Goal: Task Accomplishment & Management: Complete application form

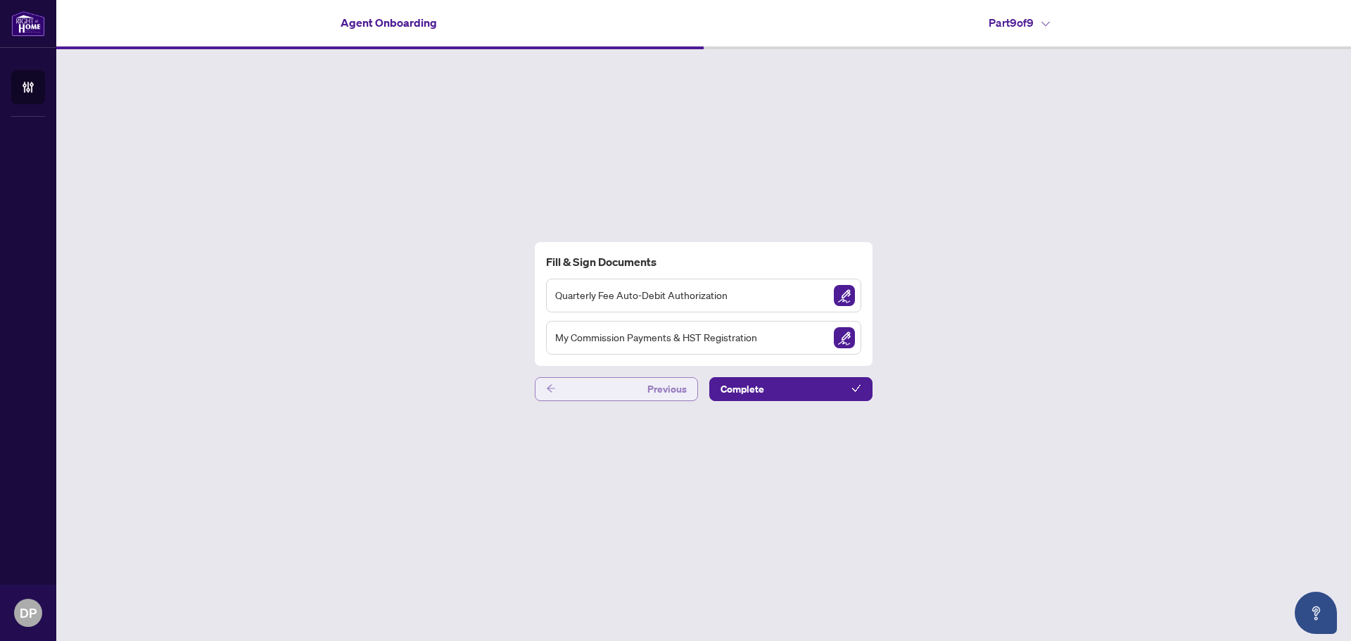
click at [588, 393] on button "Previous" at bounding box center [616, 389] width 163 height 24
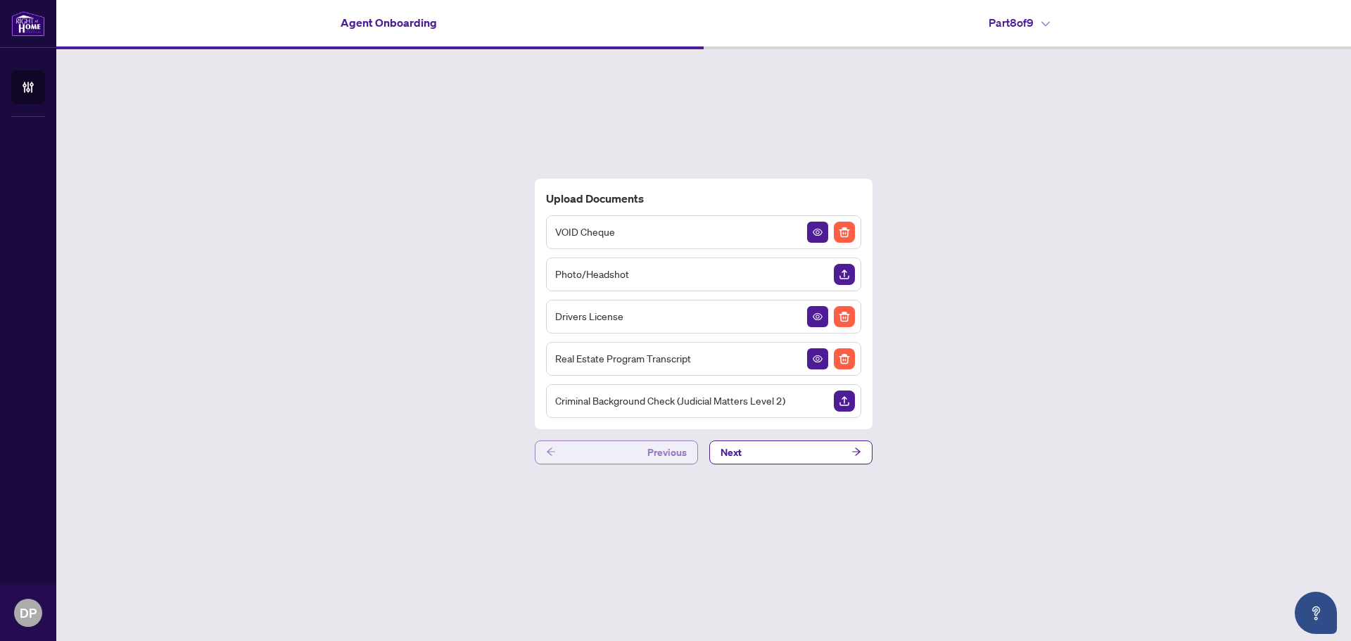
click at [591, 452] on button "Previous" at bounding box center [616, 452] width 163 height 24
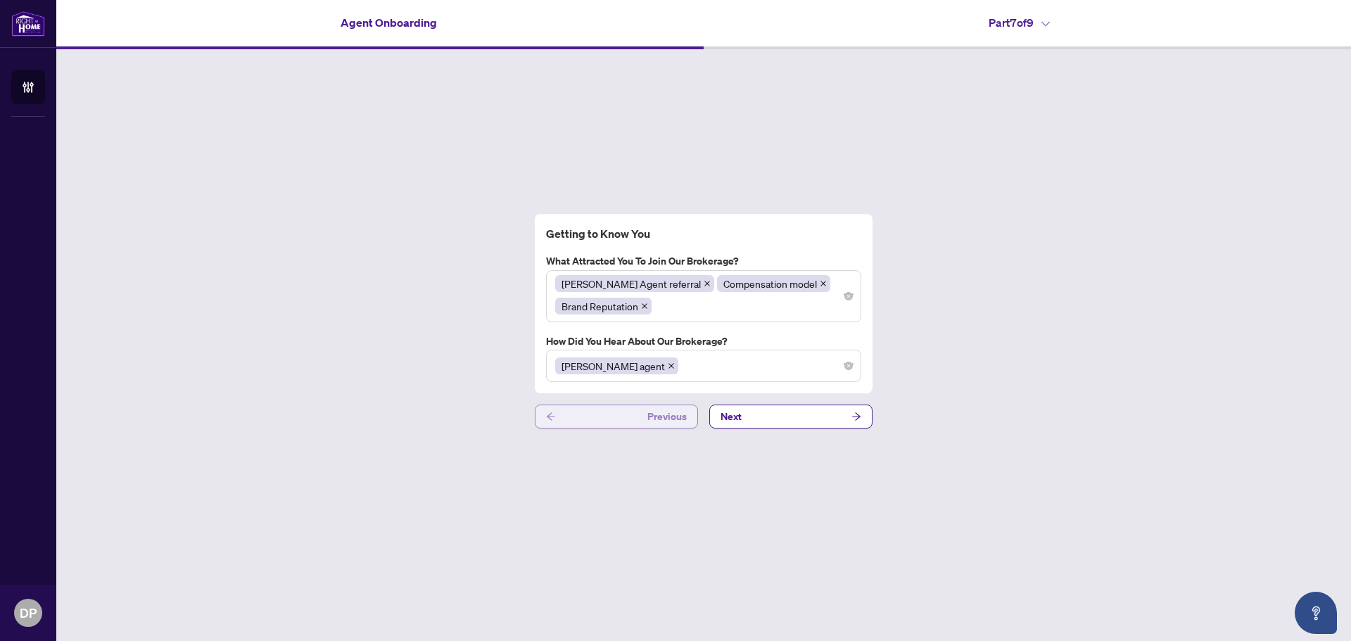
click at [589, 427] on button "Previous" at bounding box center [616, 417] width 163 height 24
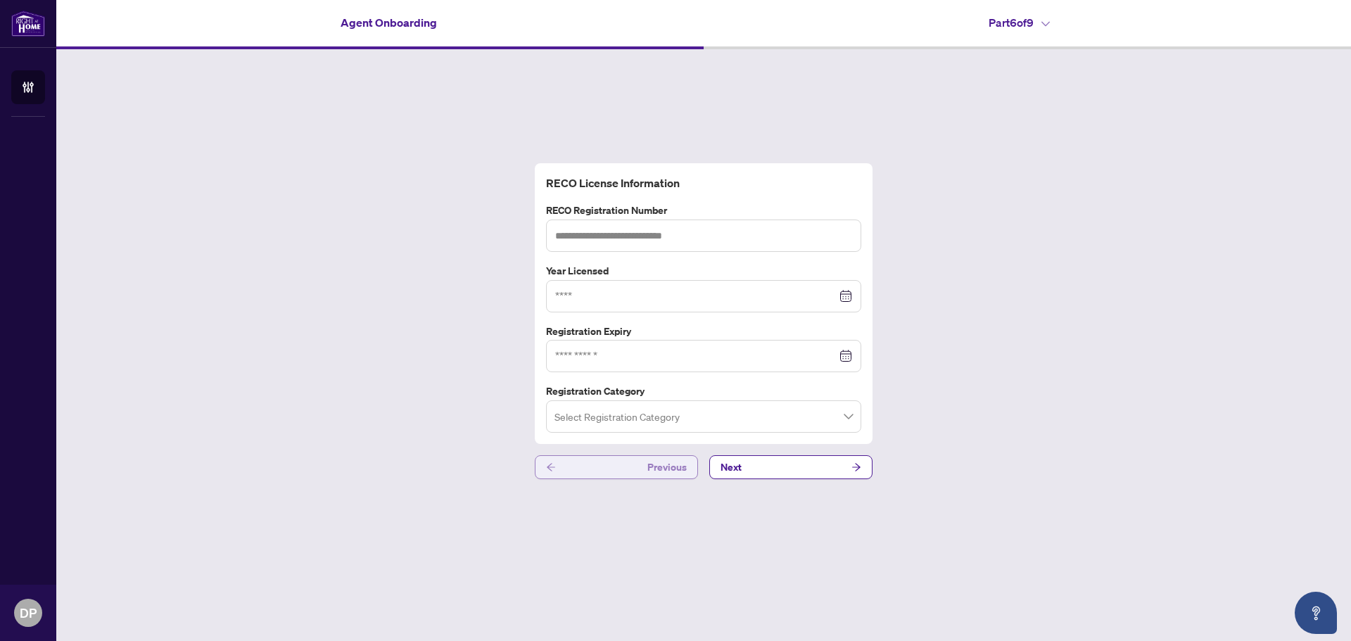
click at [606, 471] on button "Previous" at bounding box center [616, 467] width 163 height 24
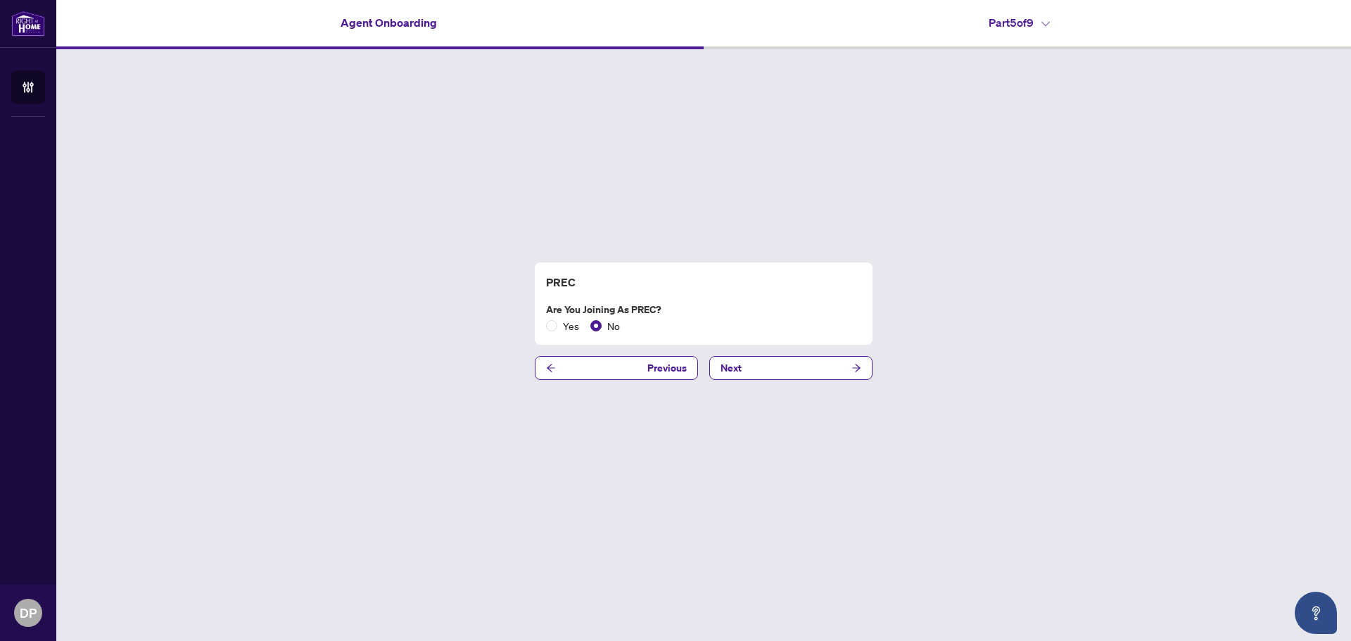
click at [620, 353] on div "PREC Are you joining as PREC? Yes No Previous Next" at bounding box center [703, 321] width 1295 height 544
click at [611, 372] on button "Previous" at bounding box center [616, 368] width 163 height 24
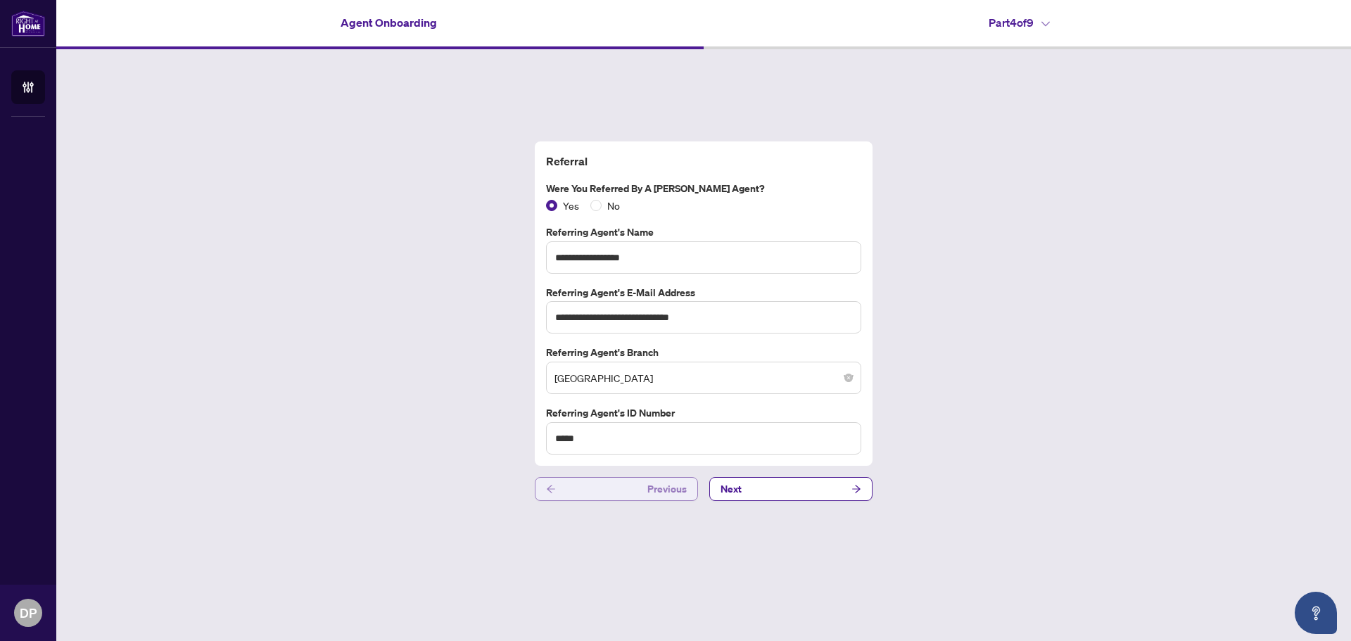
click at [590, 483] on button "Previous" at bounding box center [616, 489] width 163 height 24
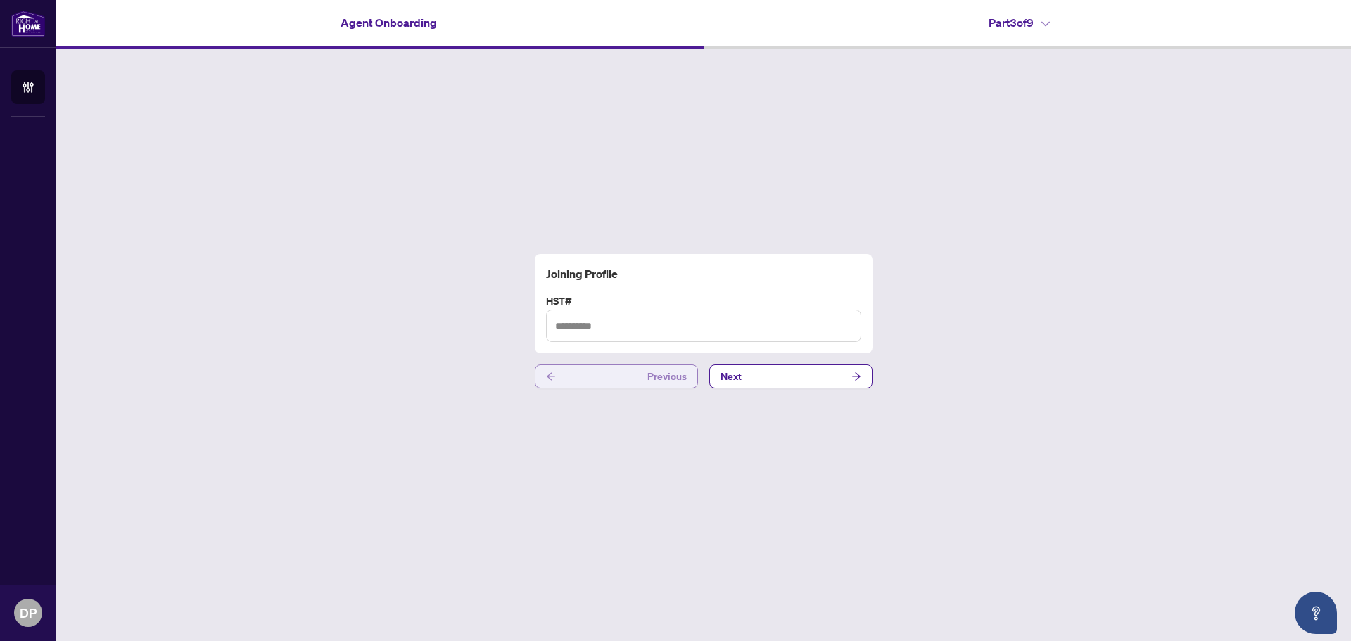
click at [602, 368] on button "Previous" at bounding box center [616, 376] width 163 height 24
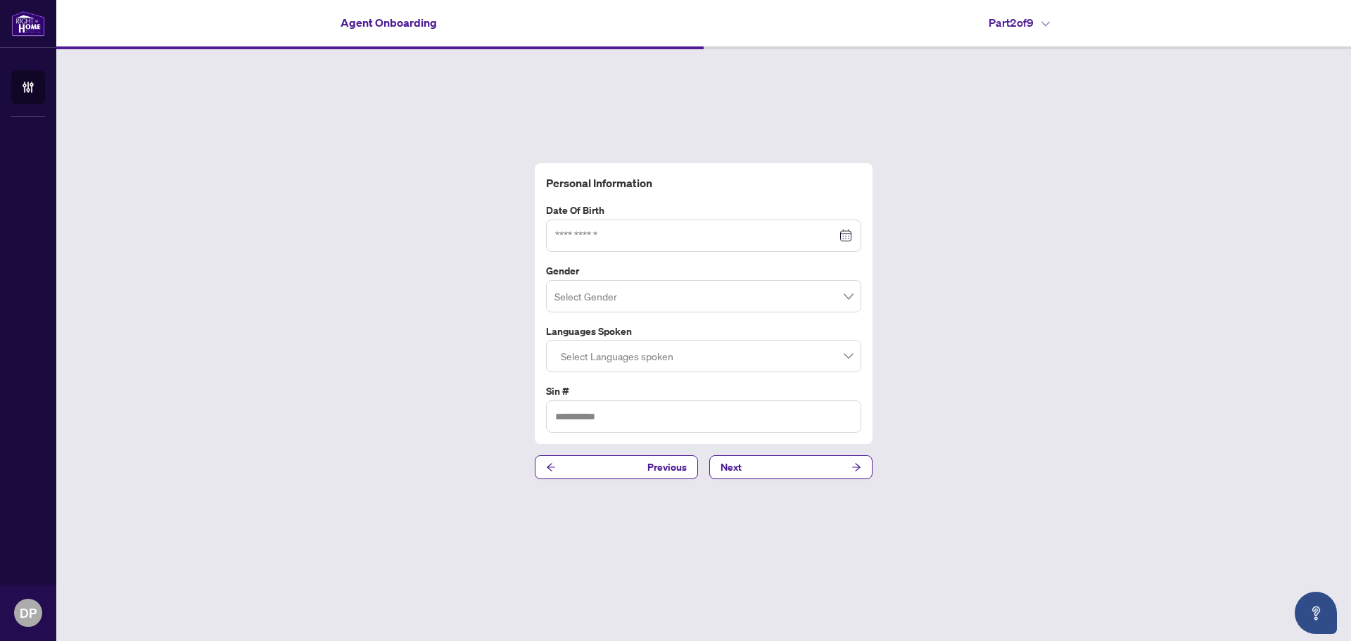
click at [848, 235] on div at bounding box center [703, 235] width 297 height 15
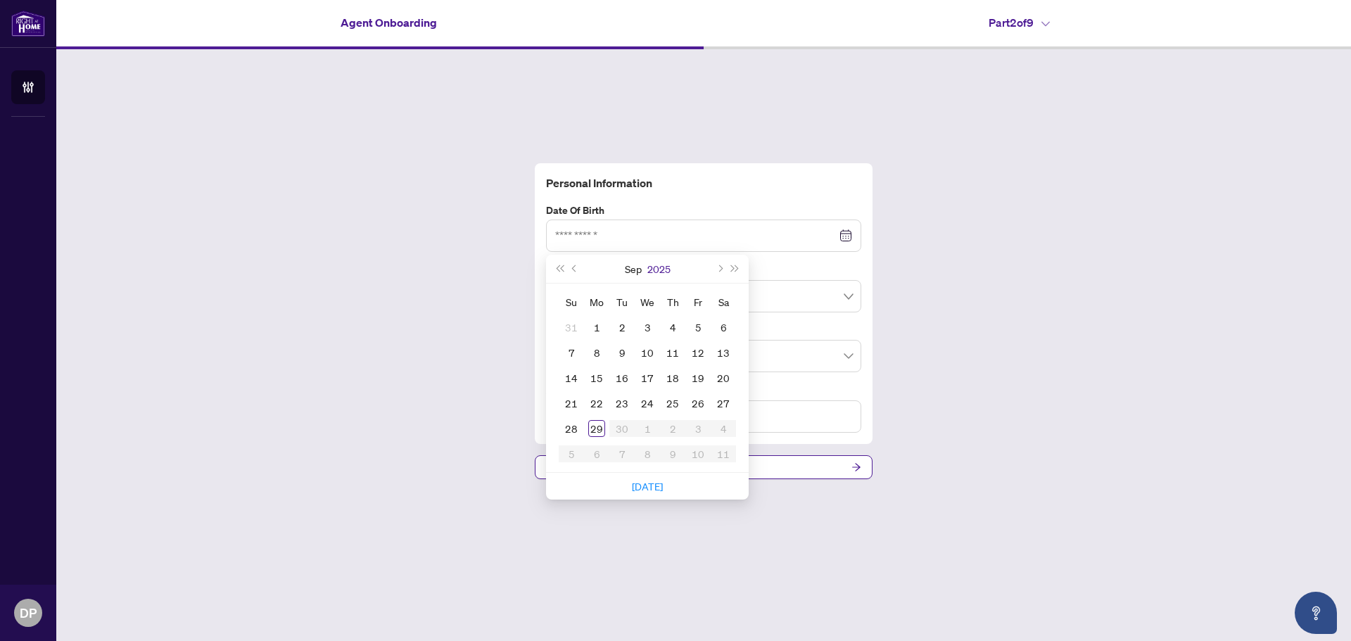
click at [651, 268] on button "2025" at bounding box center [658, 269] width 23 height 28
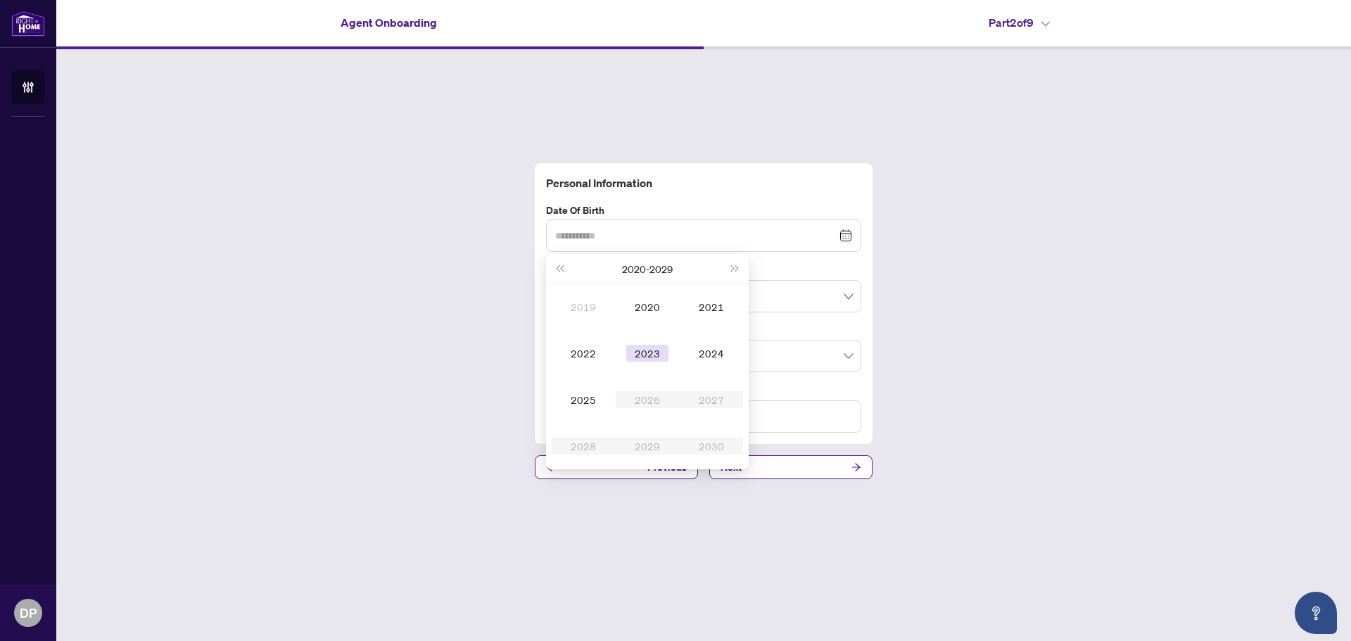
type input "**********"
click at [565, 272] on button "Last year (Control + left)" at bounding box center [559, 269] width 15 height 28
click at [564, 272] on button "Last year (Control + left)" at bounding box center [559, 269] width 15 height 28
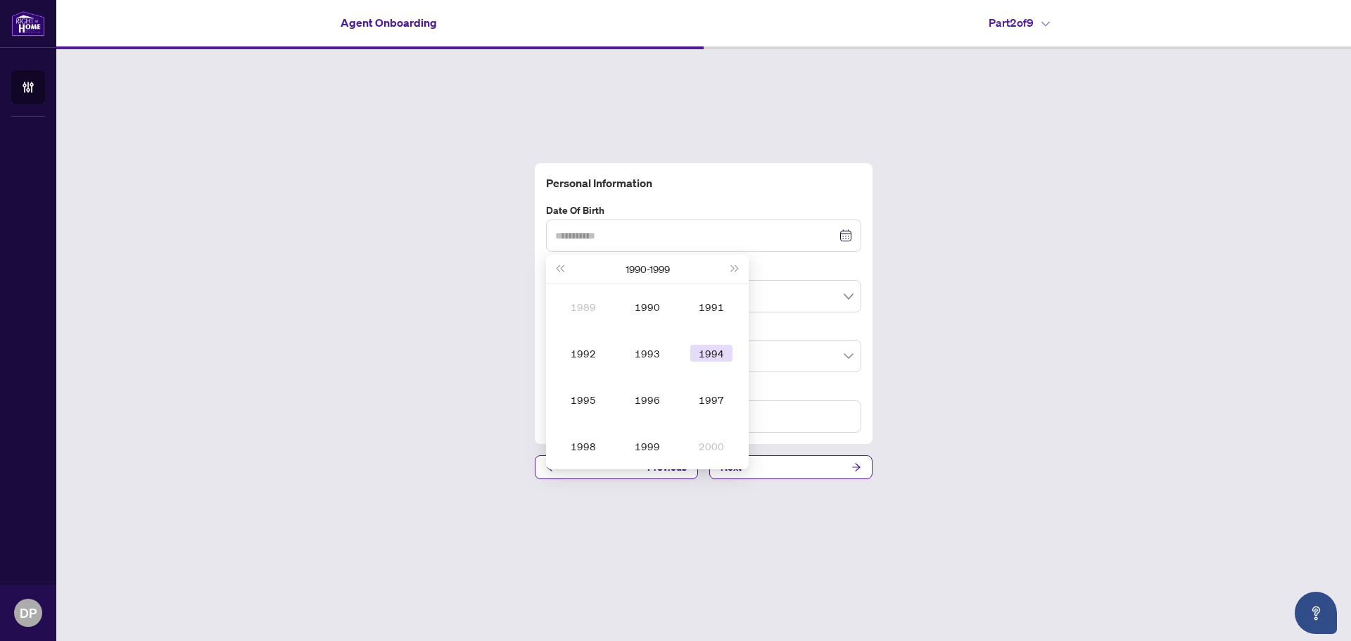
click at [705, 353] on div "1994" at bounding box center [711, 353] width 42 height 17
click at [700, 351] on div "Jun" at bounding box center [711, 353] width 42 height 17
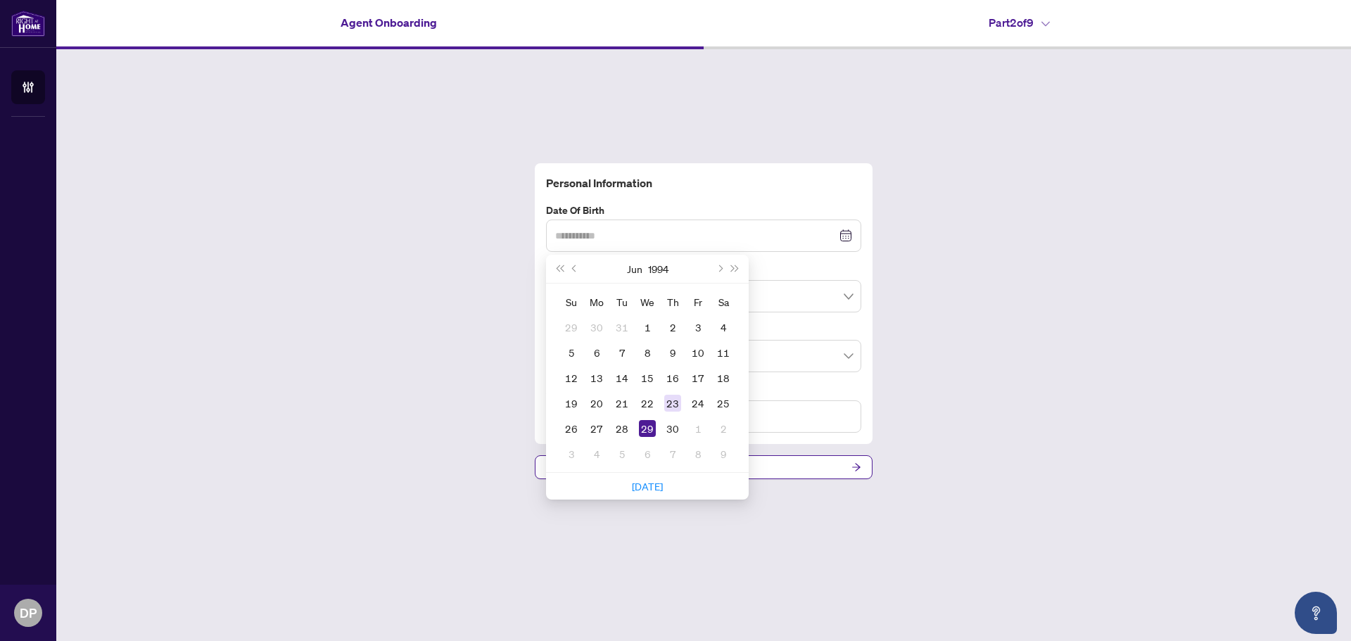
type input "**********"
click at [675, 402] on div "23" at bounding box center [672, 403] width 17 height 17
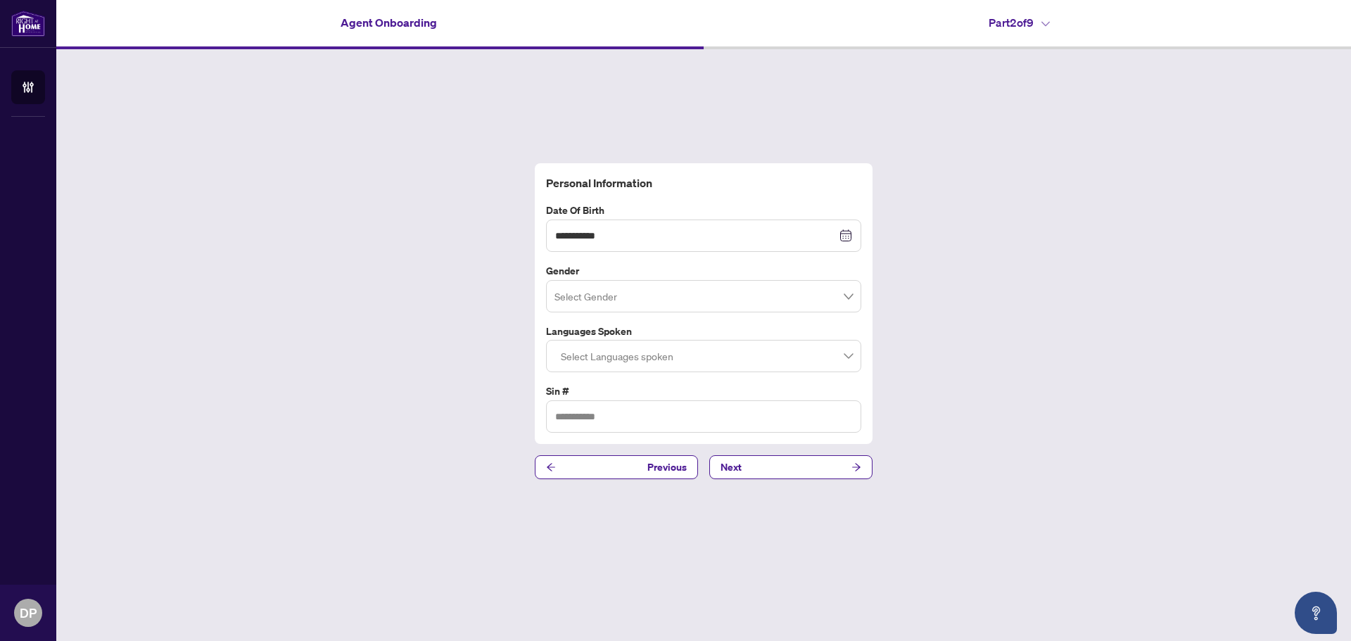
click at [452, 294] on div "**********" at bounding box center [703, 321] width 1295 height 544
click at [578, 308] on input "search" at bounding box center [697, 298] width 286 height 31
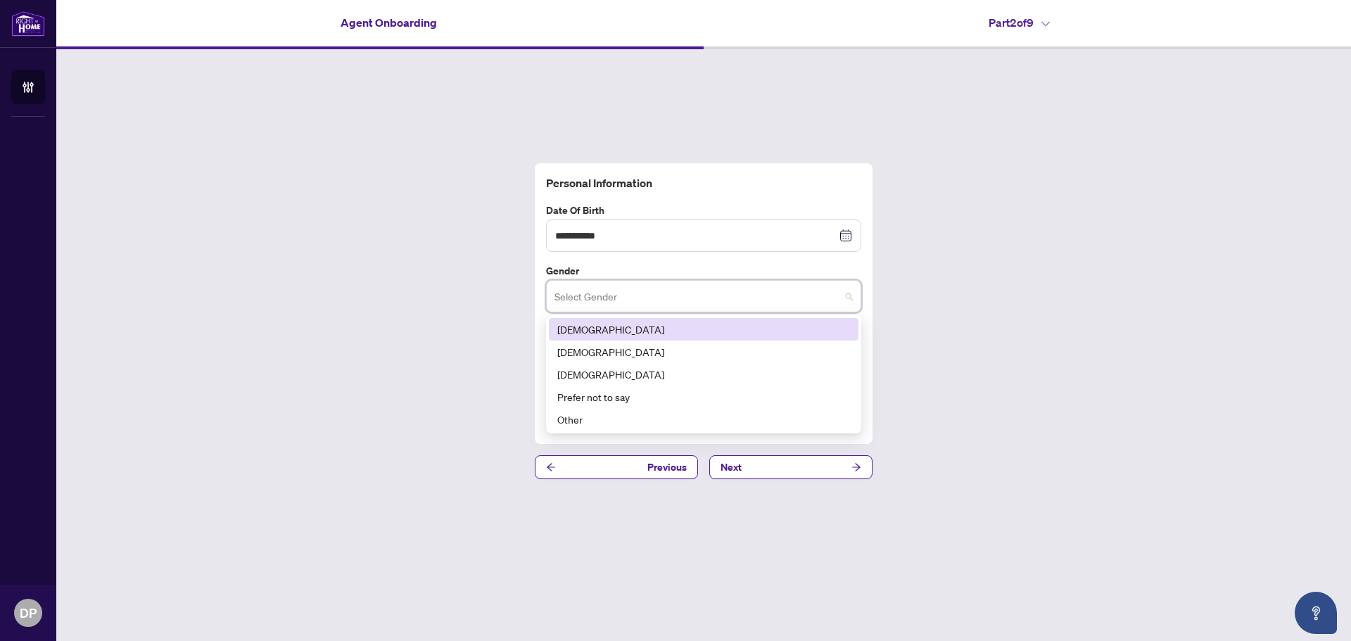
click at [571, 333] on div "[DEMOGRAPHIC_DATA]" at bounding box center [703, 329] width 293 height 15
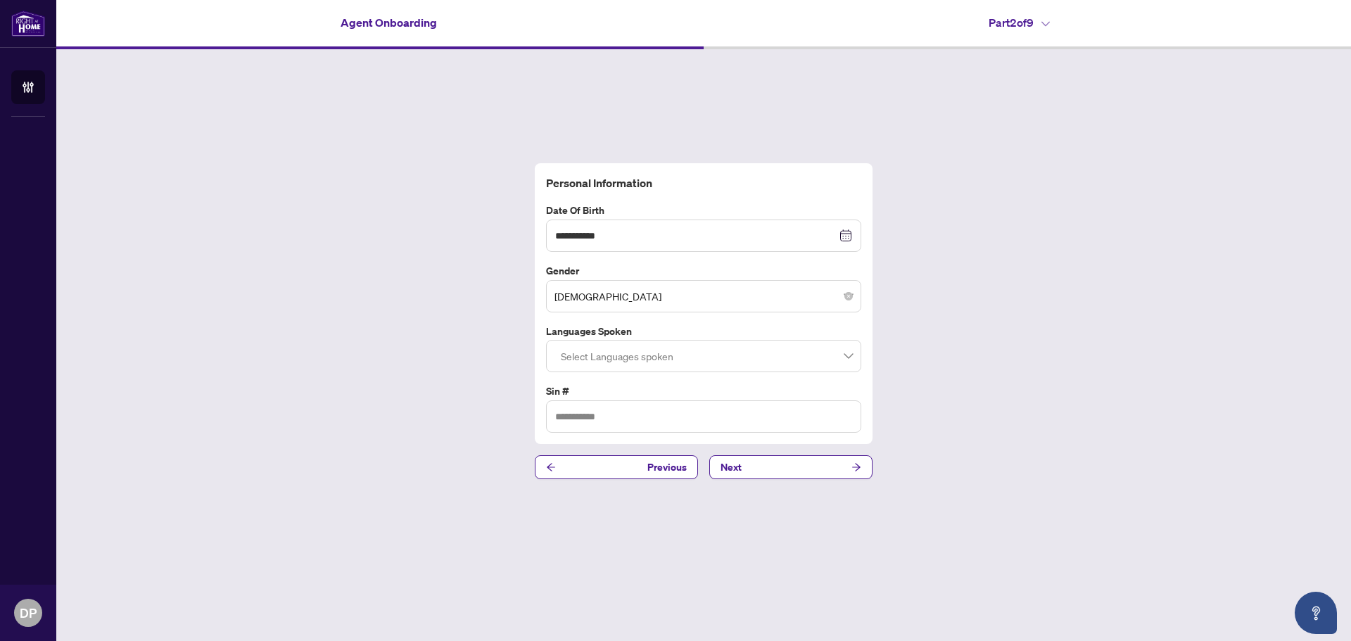
click at [431, 288] on div "**********" at bounding box center [703, 321] width 1295 height 544
click at [594, 357] on div at bounding box center [703, 355] width 297 height 25
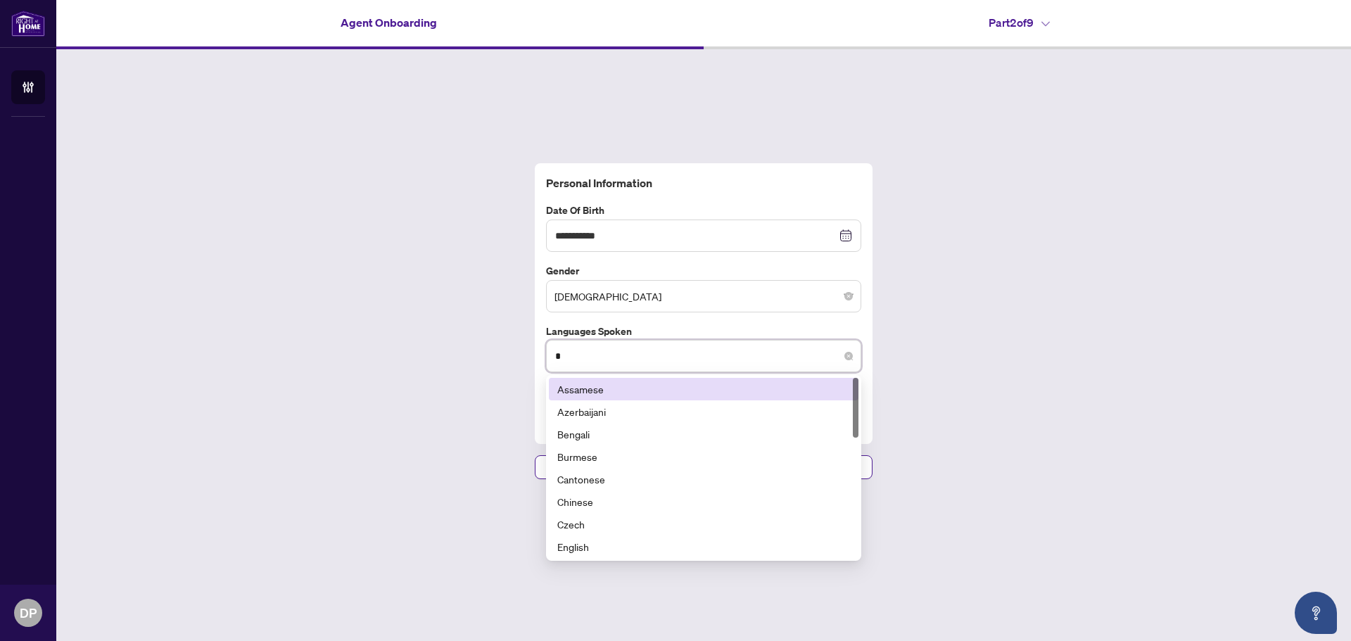
type input "**"
click at [649, 359] on div "English" at bounding box center [703, 355] width 297 height 25
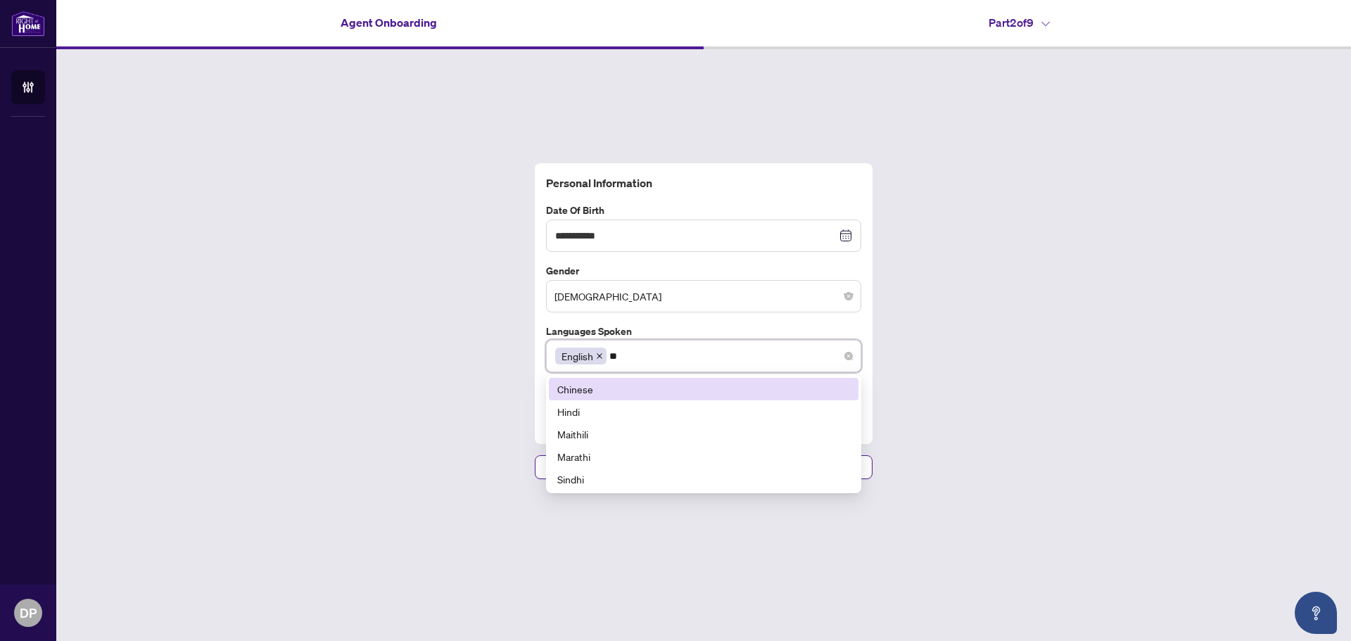
type input "***"
type input "****"
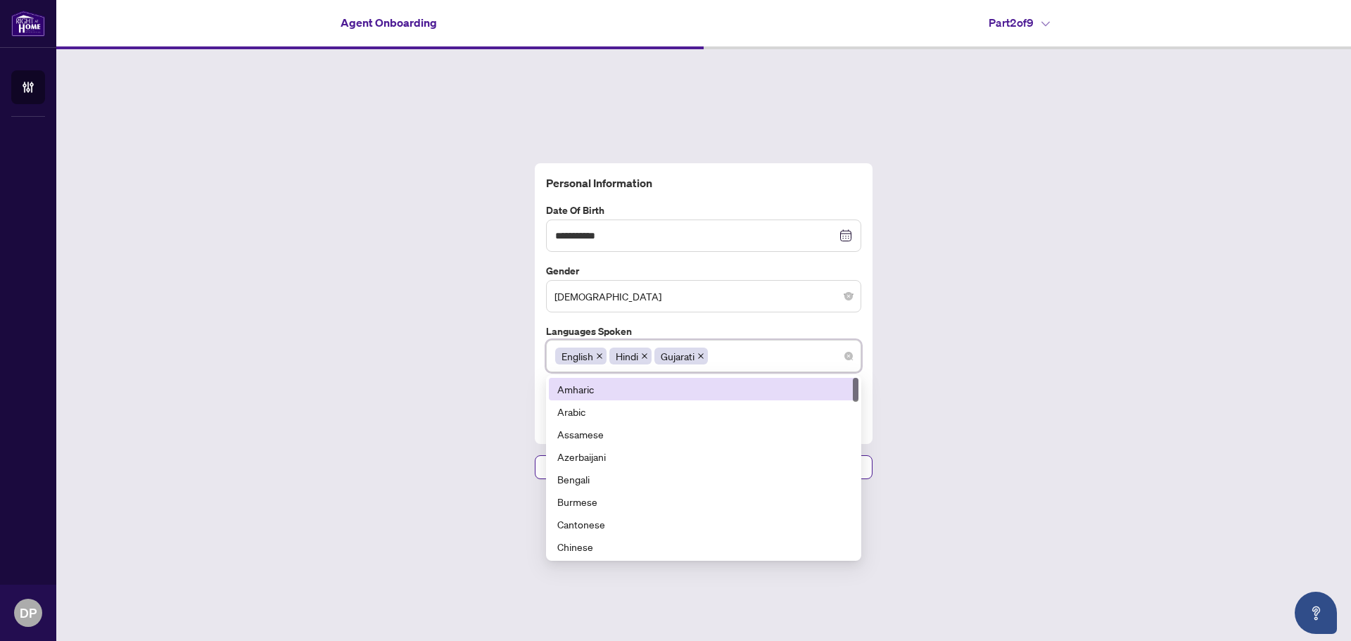
click at [332, 364] on div "**********" at bounding box center [703, 321] width 1295 height 544
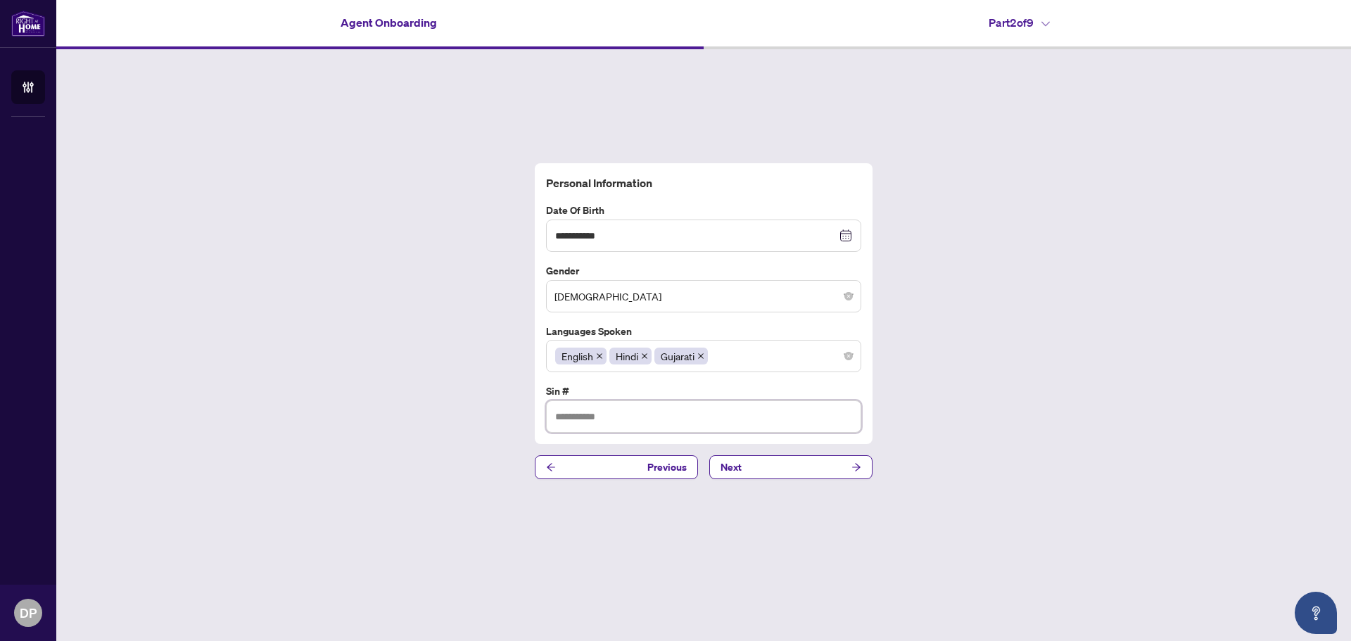
click at [670, 423] on input "text" at bounding box center [703, 416] width 315 height 32
type input "*********"
click at [765, 469] on button "Next" at bounding box center [790, 467] width 163 height 24
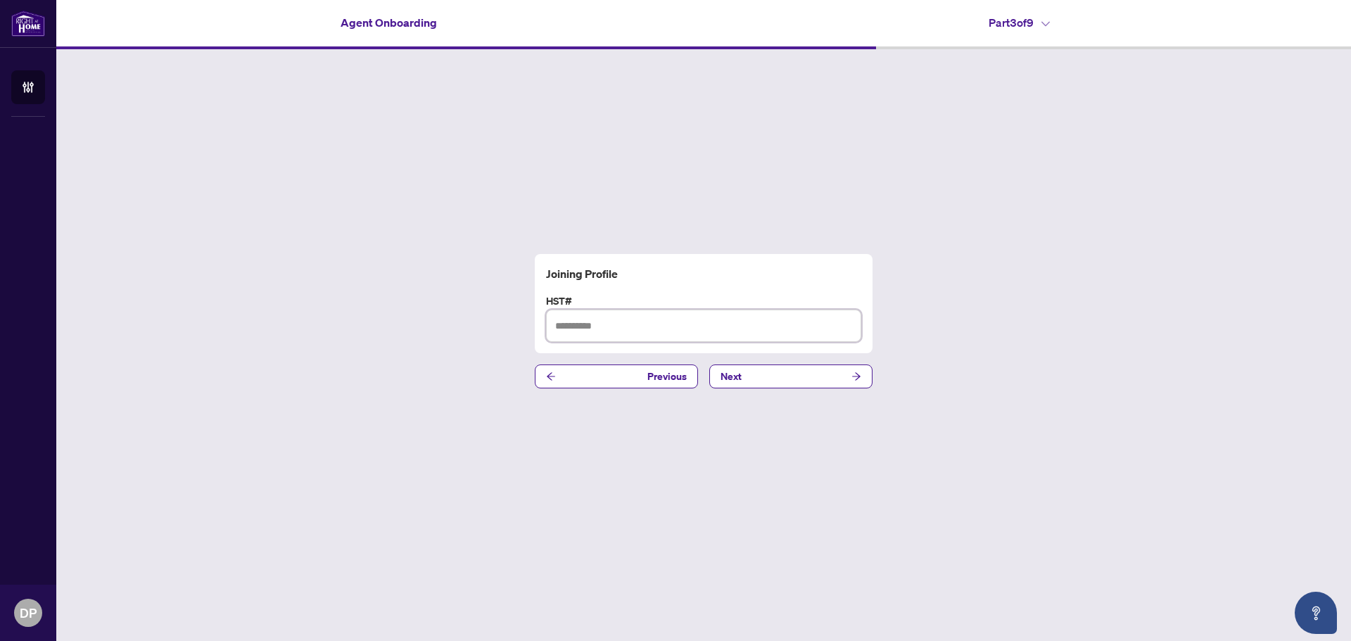
click at [675, 335] on input "text" at bounding box center [703, 326] width 315 height 32
click at [566, 322] on input "text" at bounding box center [703, 326] width 315 height 32
paste input "**********"
type input "**********"
click at [800, 381] on button "Next" at bounding box center [790, 376] width 163 height 24
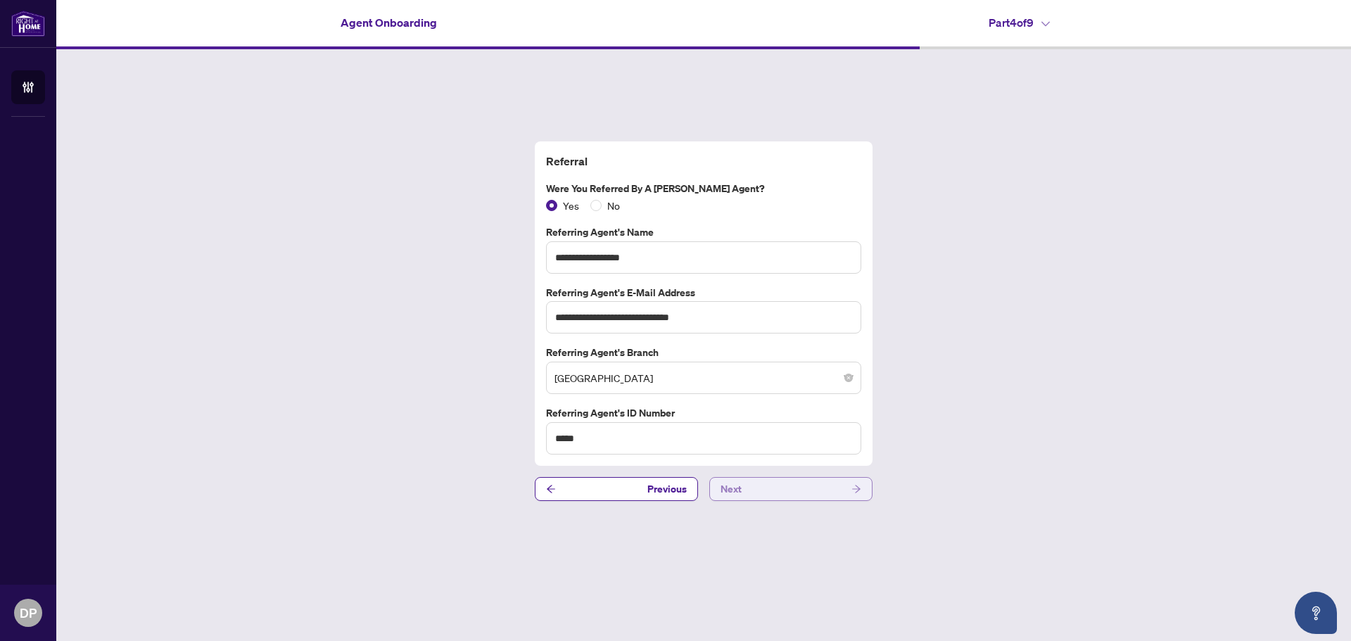
click at [766, 495] on button "Next" at bounding box center [790, 489] width 163 height 24
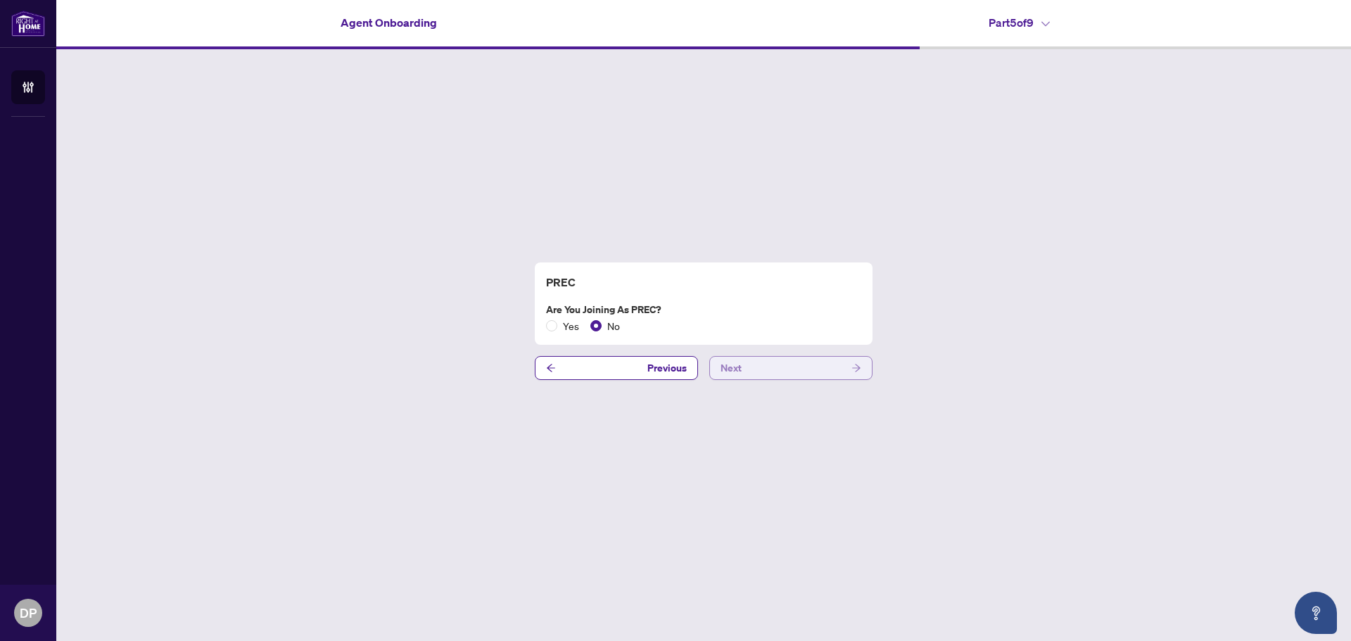
click at [761, 374] on button "Next" at bounding box center [790, 368] width 163 height 24
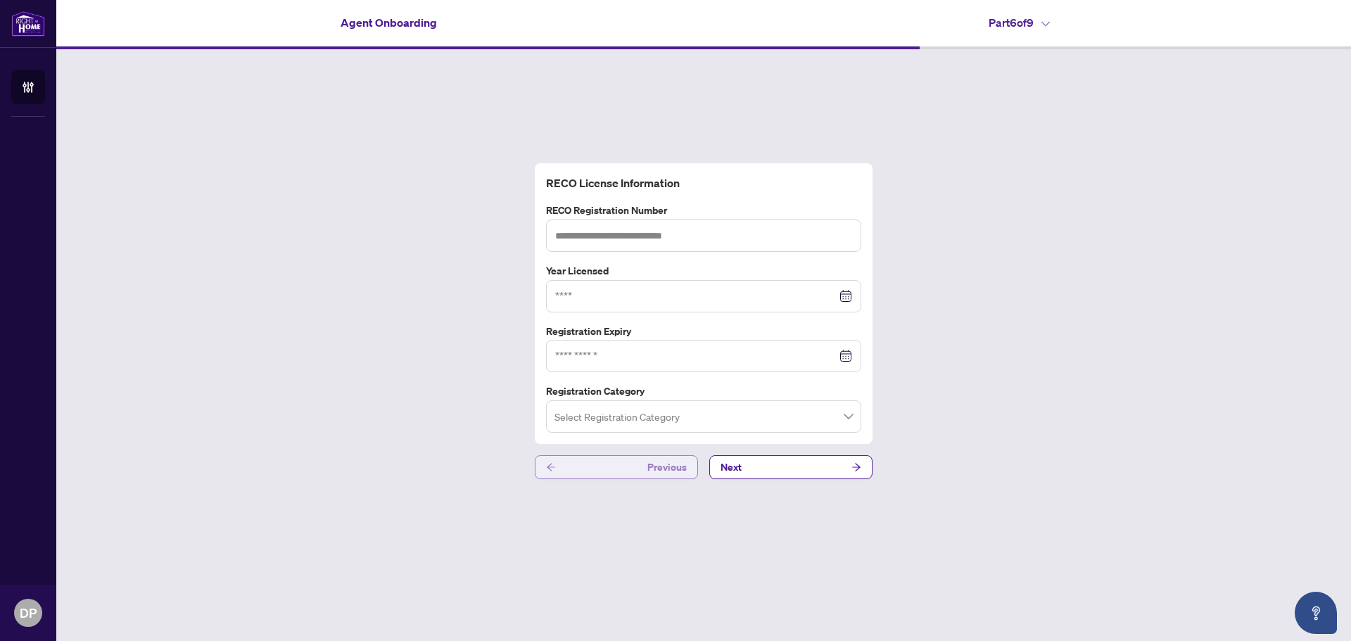
click at [617, 471] on button "Previous" at bounding box center [616, 467] width 163 height 24
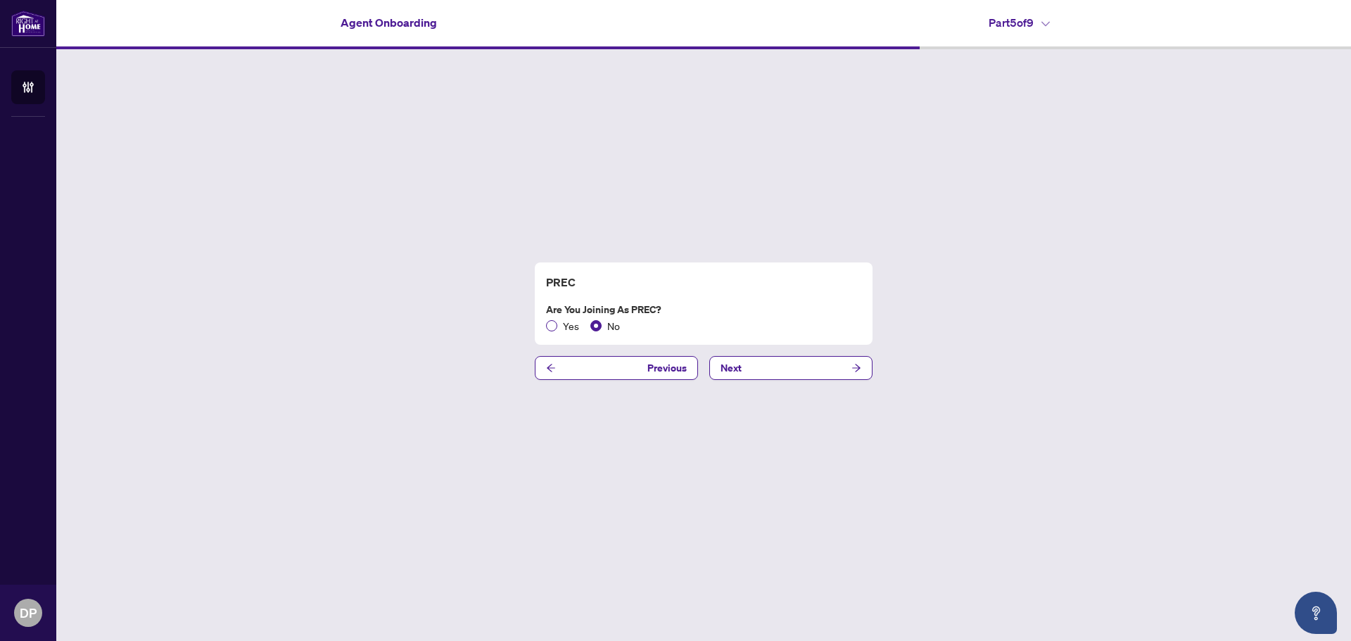
click at [566, 329] on span "Yes" at bounding box center [570, 325] width 27 height 15
click at [785, 369] on button "Next" at bounding box center [790, 368] width 163 height 24
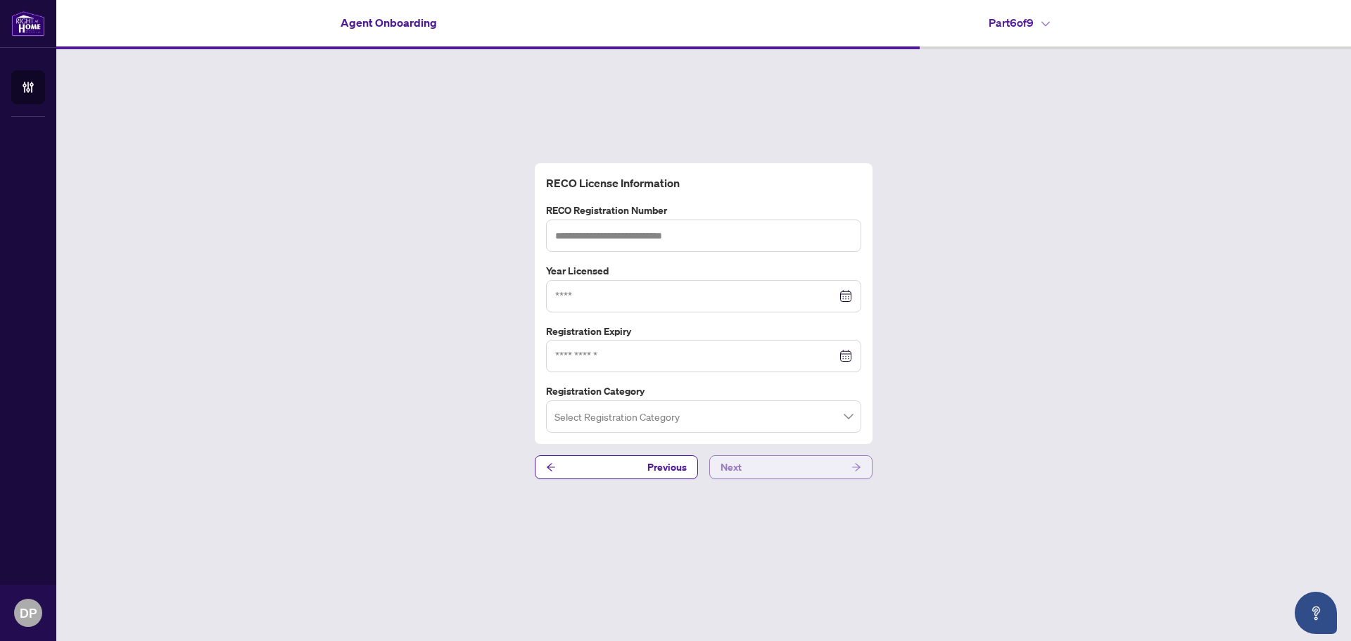
click at [780, 467] on button "Next" at bounding box center [790, 467] width 163 height 24
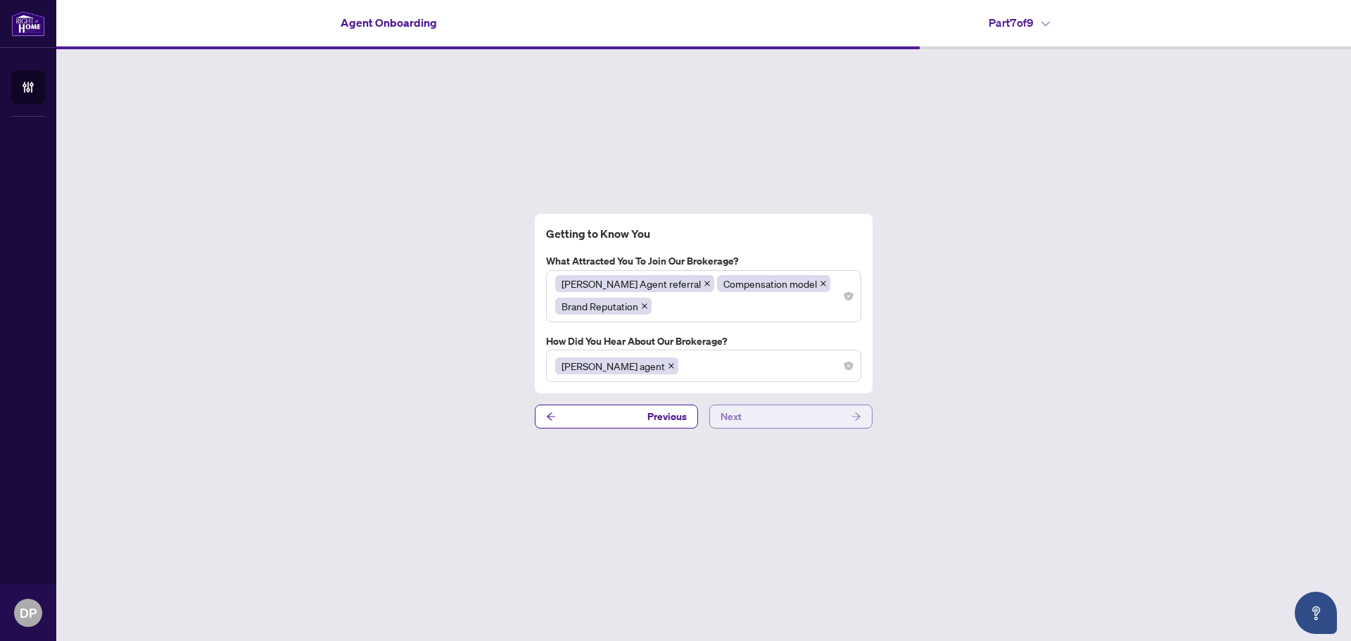
click at [743, 409] on button "Next" at bounding box center [790, 417] width 163 height 24
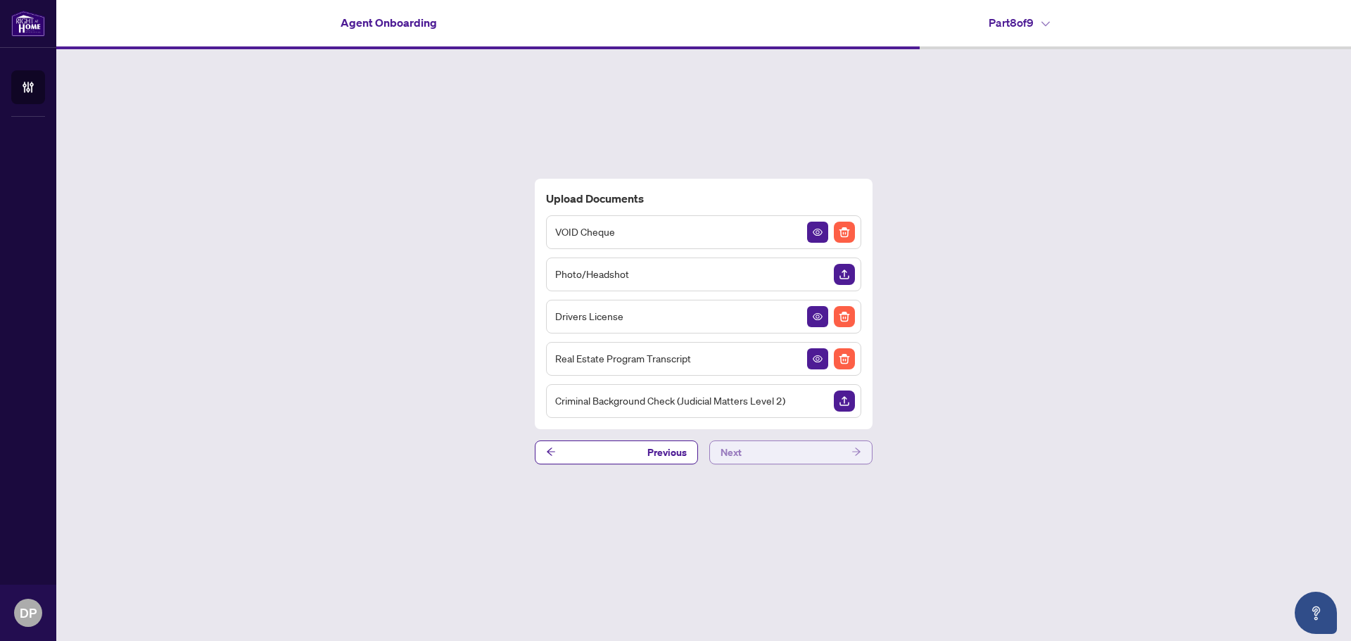
click at [756, 452] on button "Next" at bounding box center [790, 452] width 163 height 24
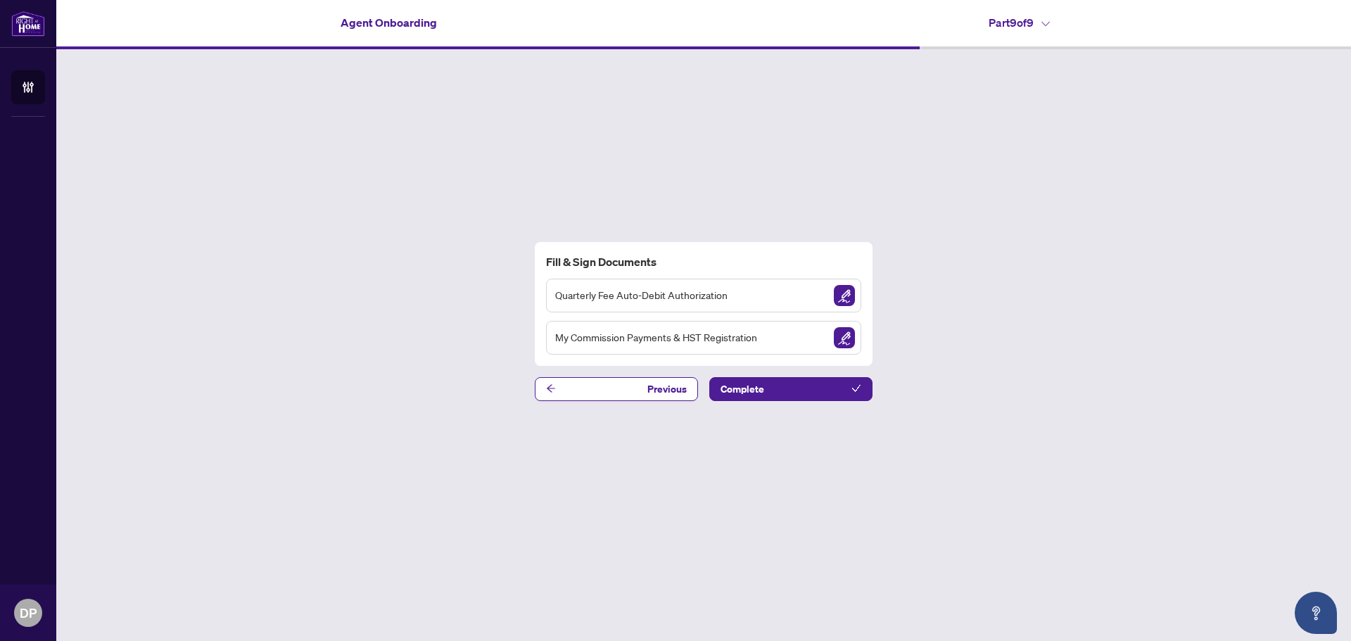
click at [929, 146] on div "Fill & Sign Documents Quarterly Fee Auto-Debit Authorization My Commission Paym…" at bounding box center [703, 321] width 1295 height 544
click at [642, 388] on button "Previous" at bounding box center [616, 389] width 163 height 24
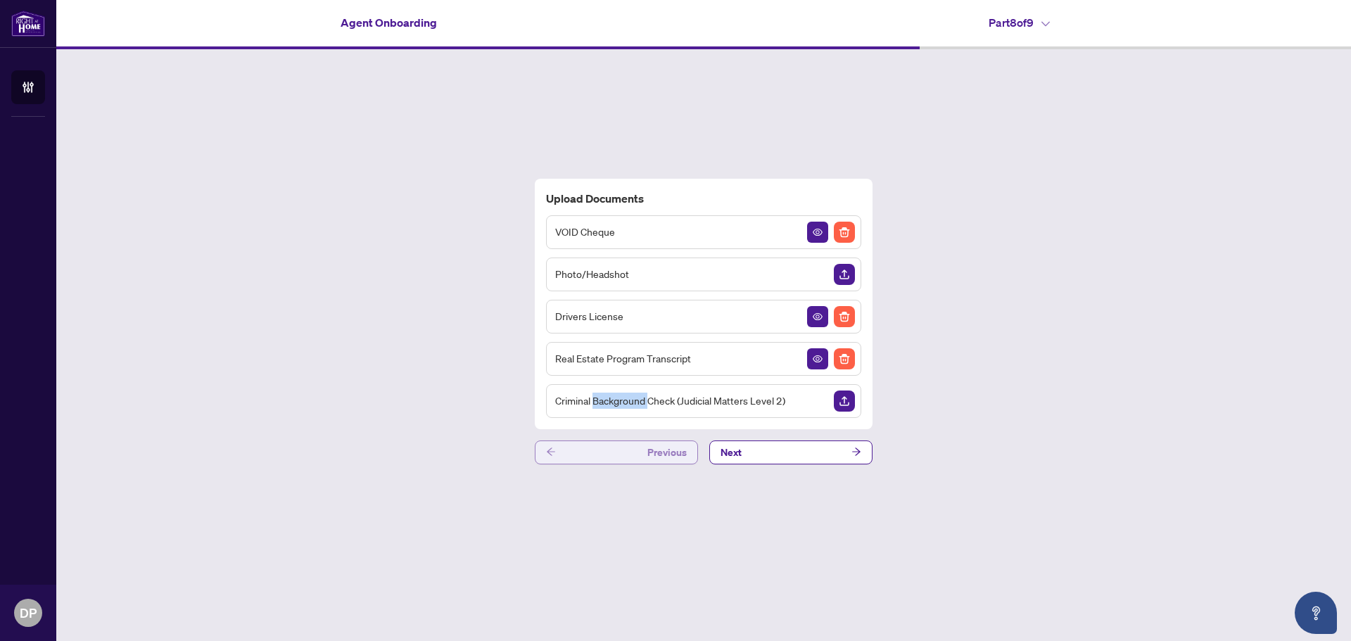
click at [642, 388] on div "Criminal Background Check (Judicial Matters Level 2)" at bounding box center [703, 401] width 315 height 34
click at [627, 448] on button "Previous" at bounding box center [616, 452] width 163 height 24
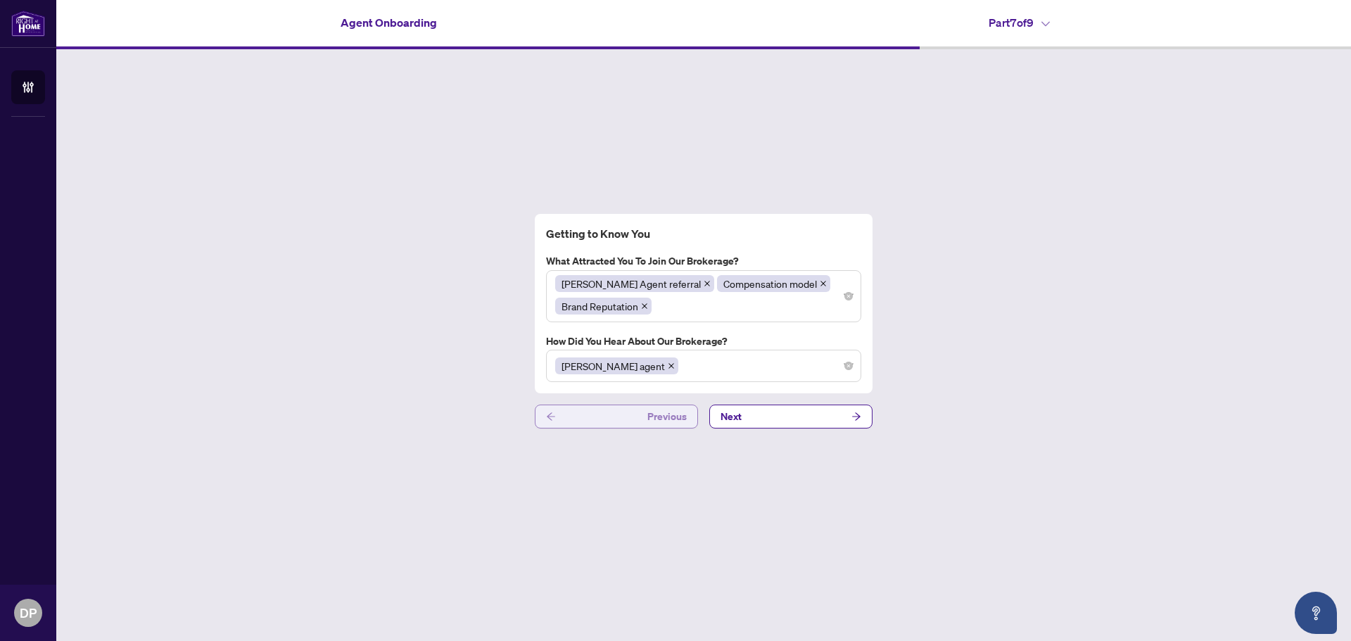
click at [618, 420] on button "Previous" at bounding box center [616, 417] width 163 height 24
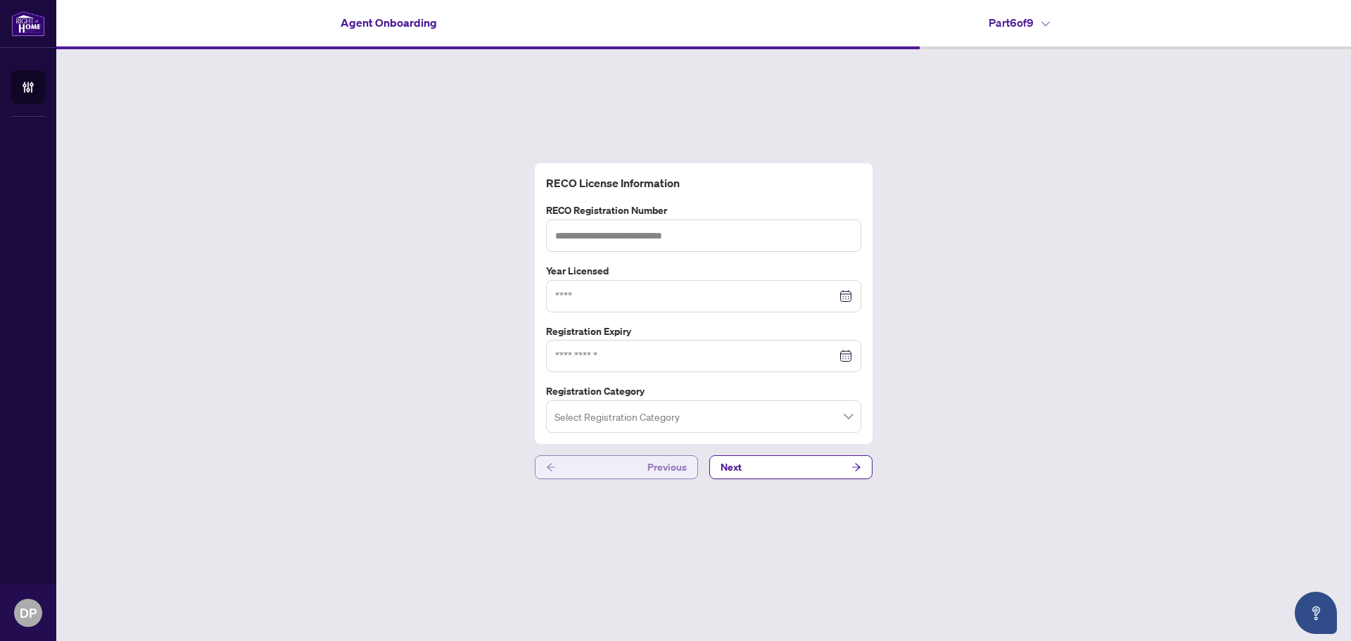
click at [605, 457] on button "Previous" at bounding box center [616, 467] width 163 height 24
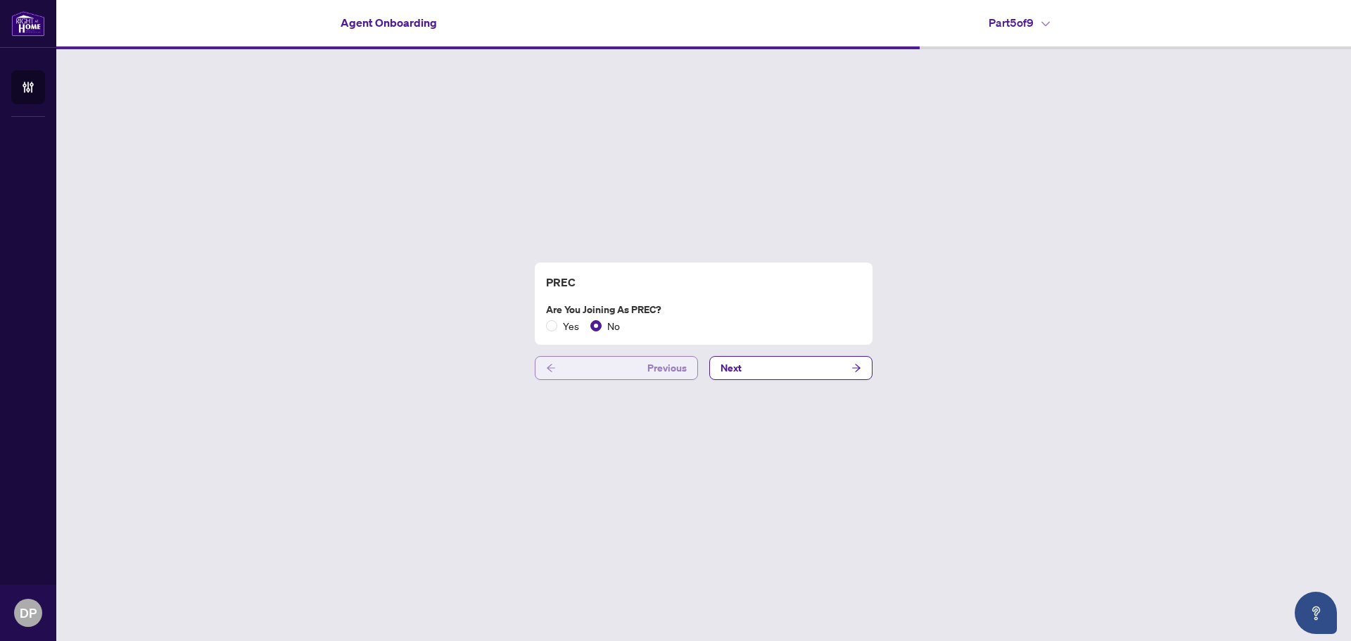
click at [625, 362] on button "Previous" at bounding box center [616, 368] width 163 height 24
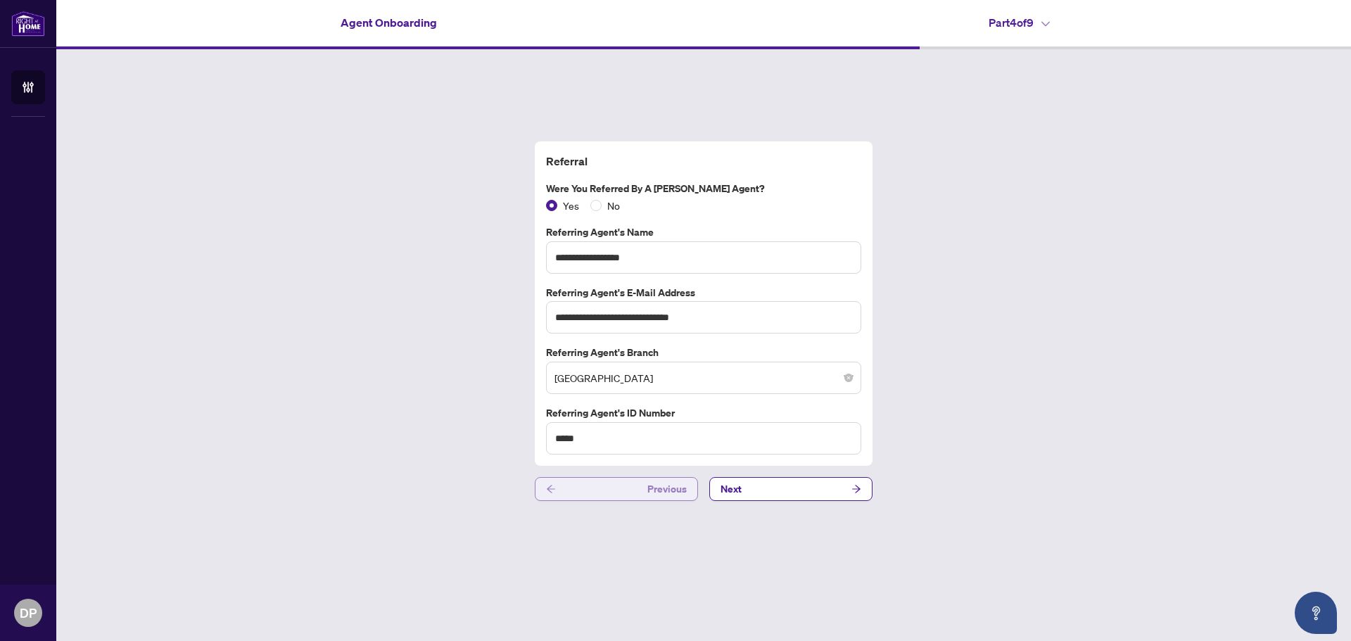
click at [599, 490] on button "Previous" at bounding box center [616, 489] width 163 height 24
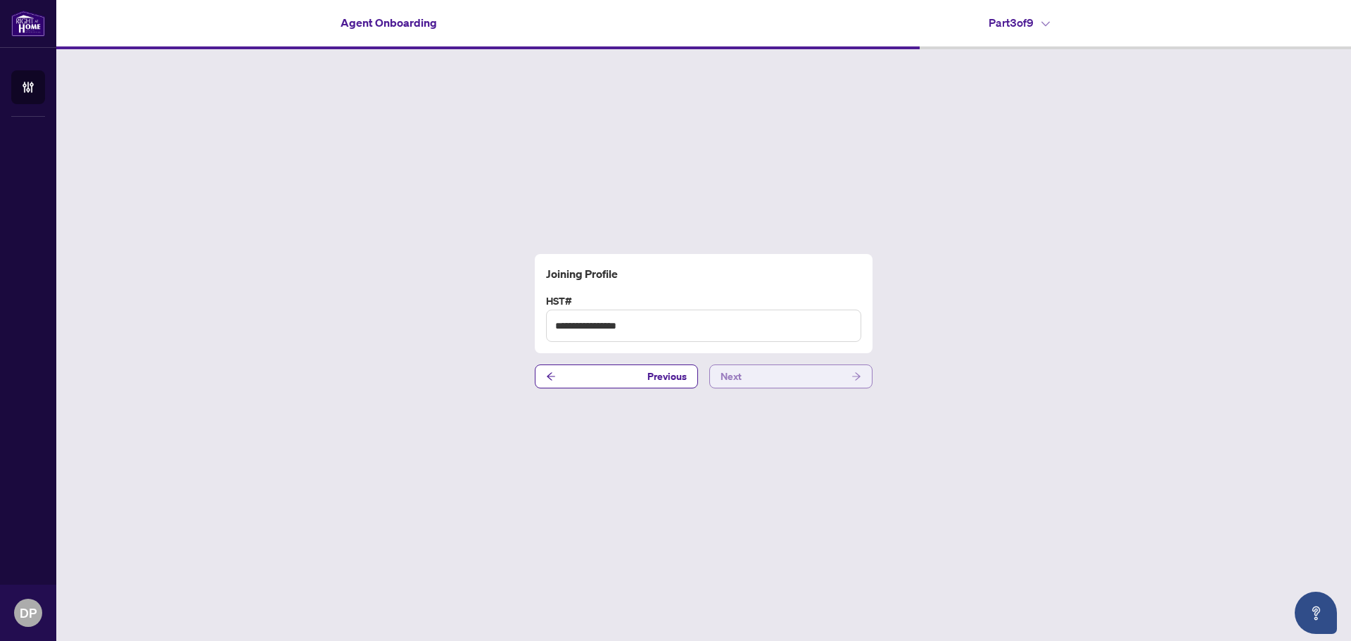
click at [808, 375] on button "Next" at bounding box center [790, 376] width 163 height 24
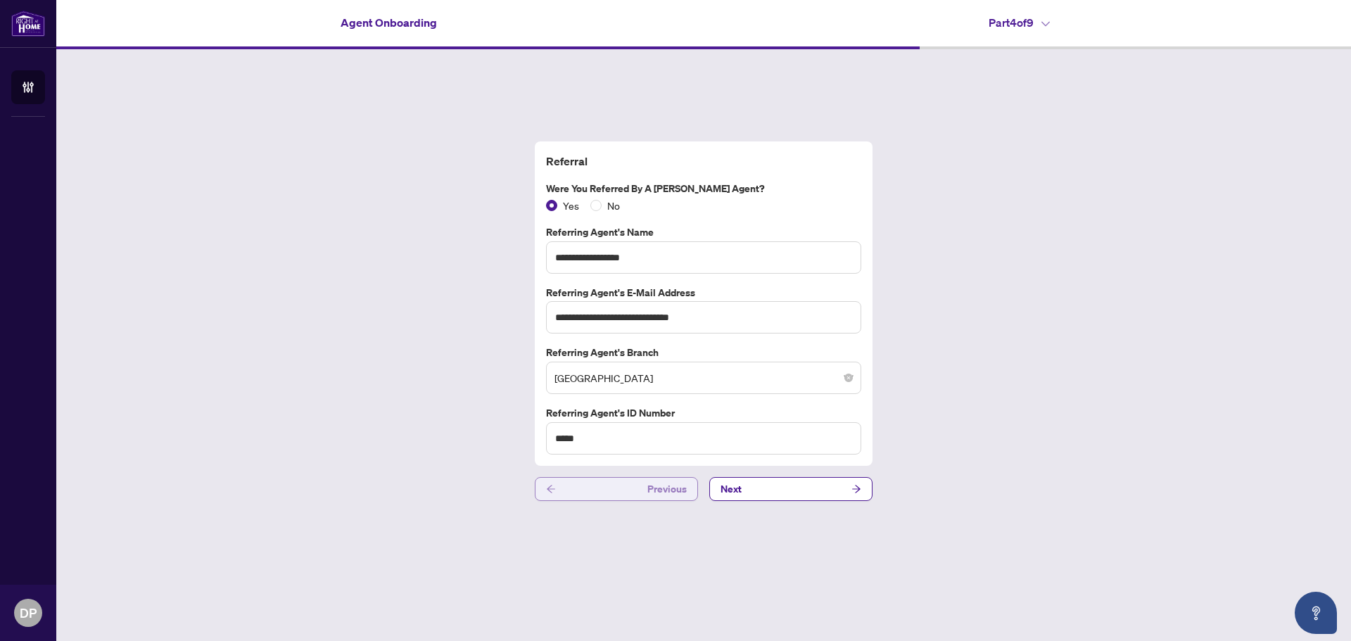
click at [618, 490] on button "Previous" at bounding box center [616, 489] width 163 height 24
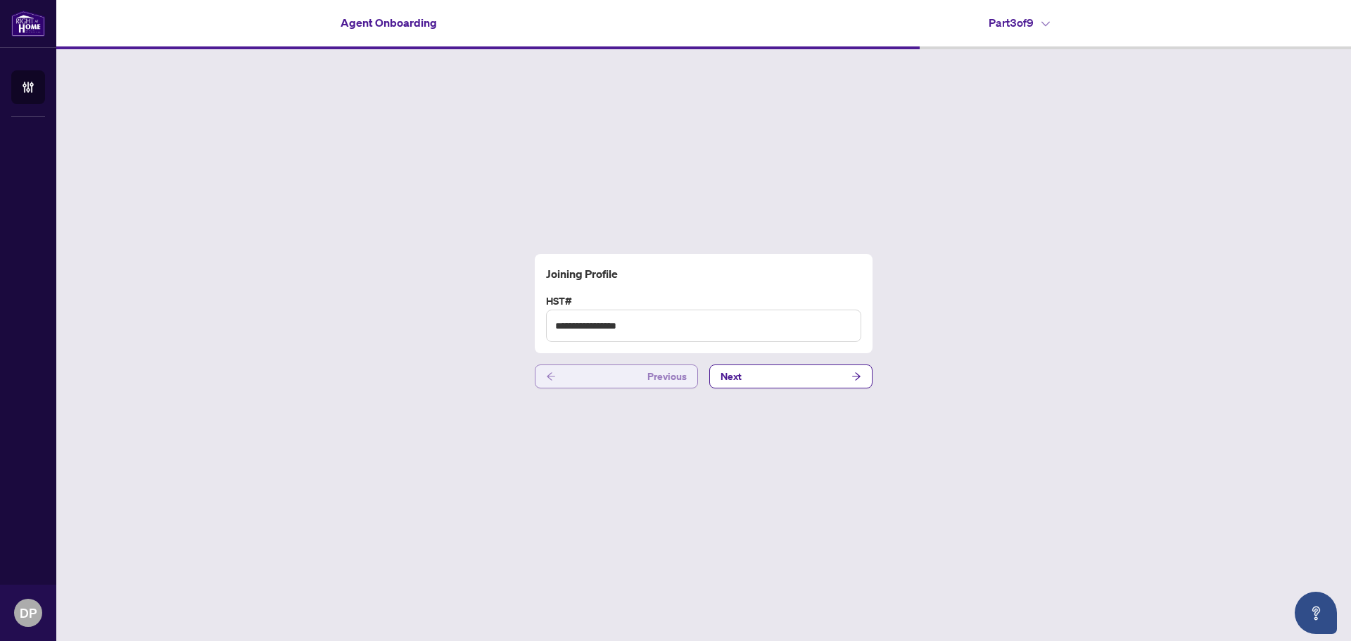
click at [616, 373] on button "Previous" at bounding box center [616, 376] width 163 height 24
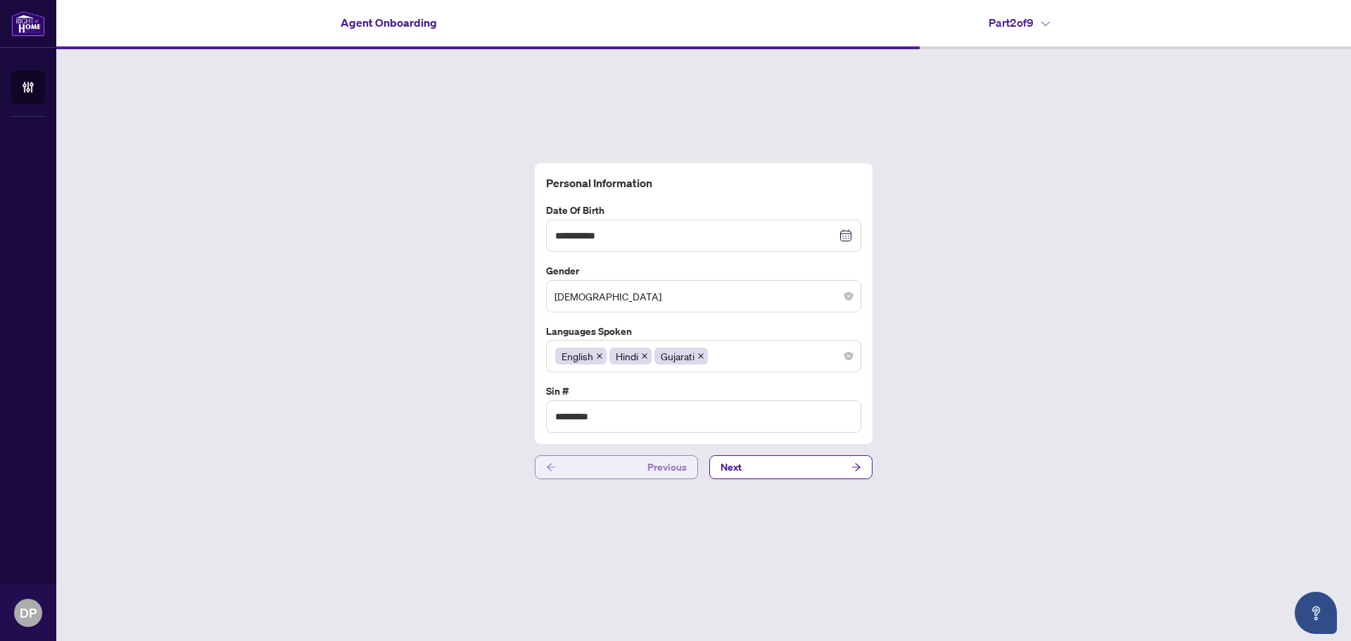
click at [612, 459] on button "Previous" at bounding box center [616, 467] width 163 height 24
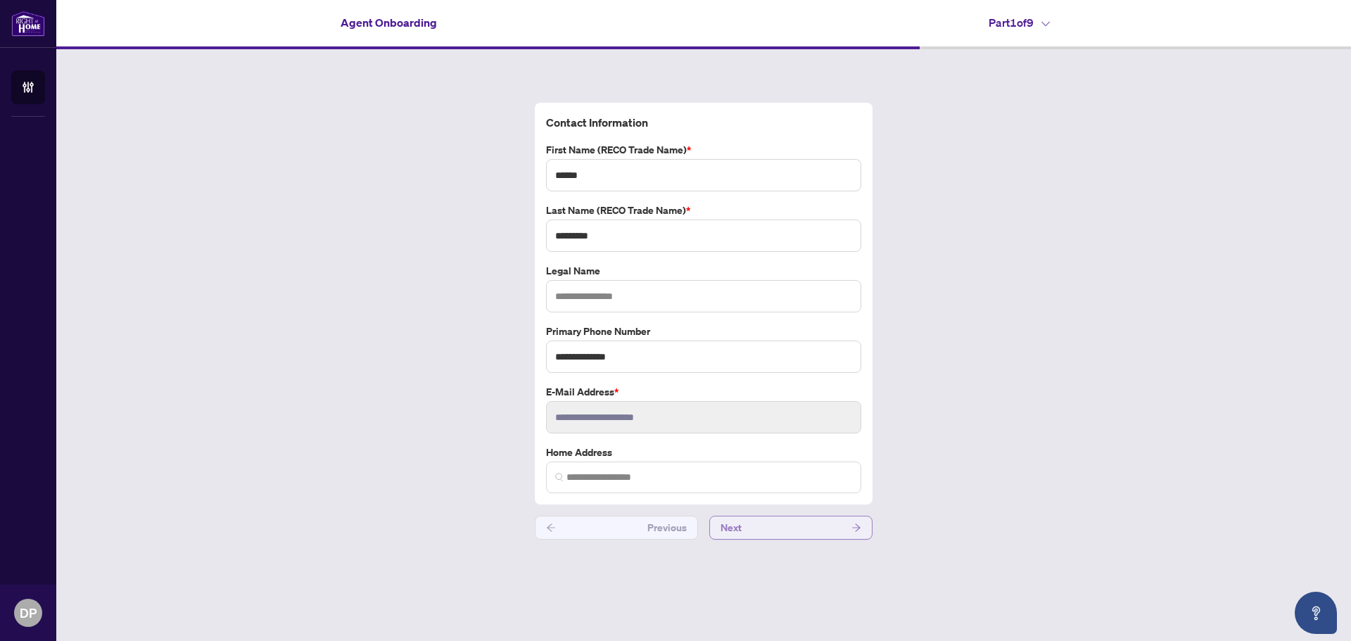
click at [839, 532] on button "Next" at bounding box center [790, 528] width 163 height 24
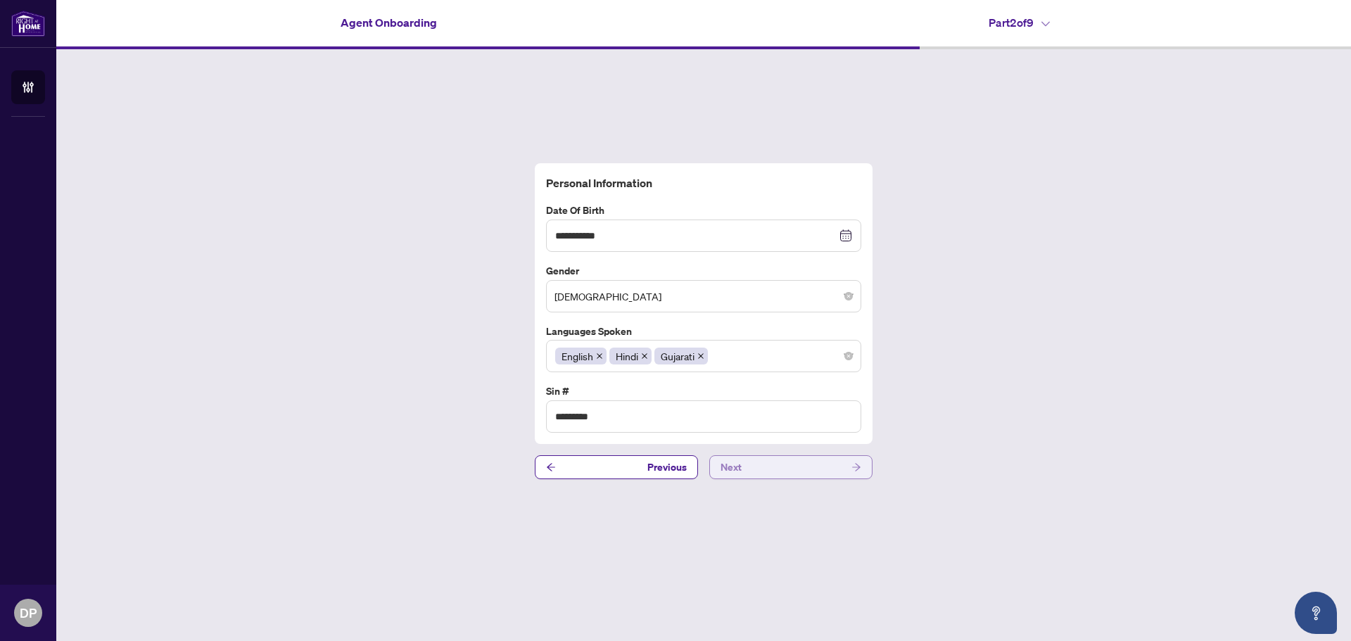
click at [796, 466] on button "Next" at bounding box center [790, 467] width 163 height 24
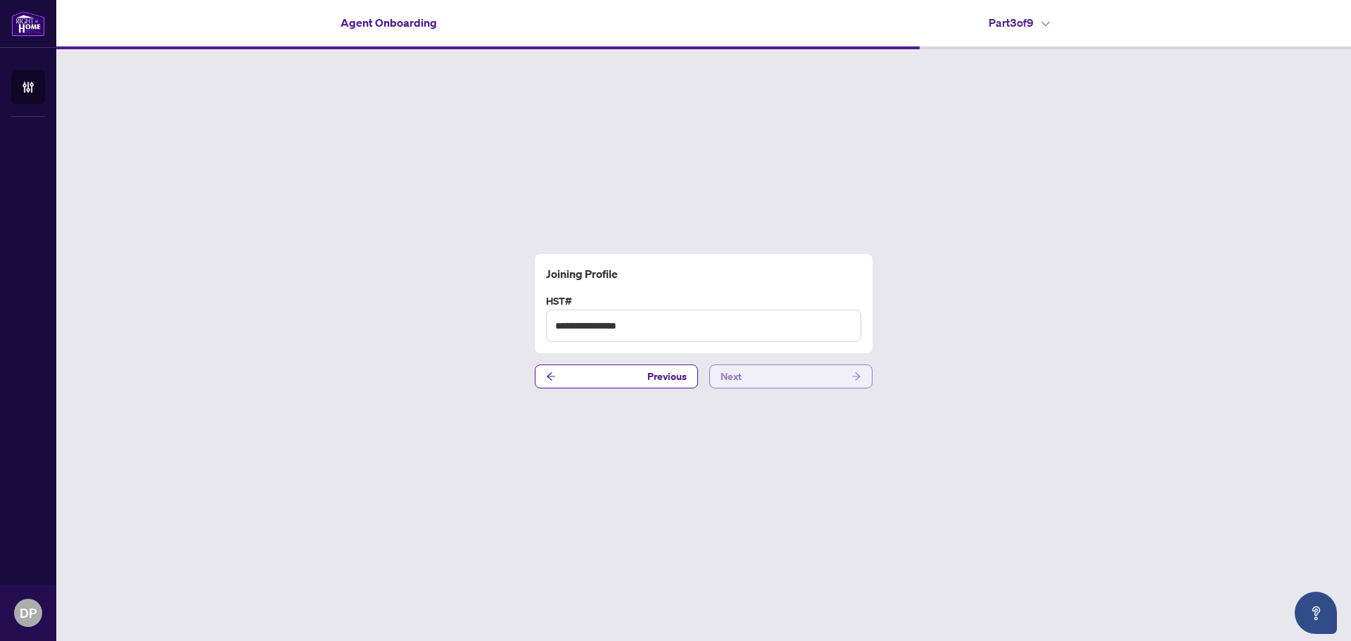
click at [775, 376] on button "Next" at bounding box center [790, 376] width 163 height 24
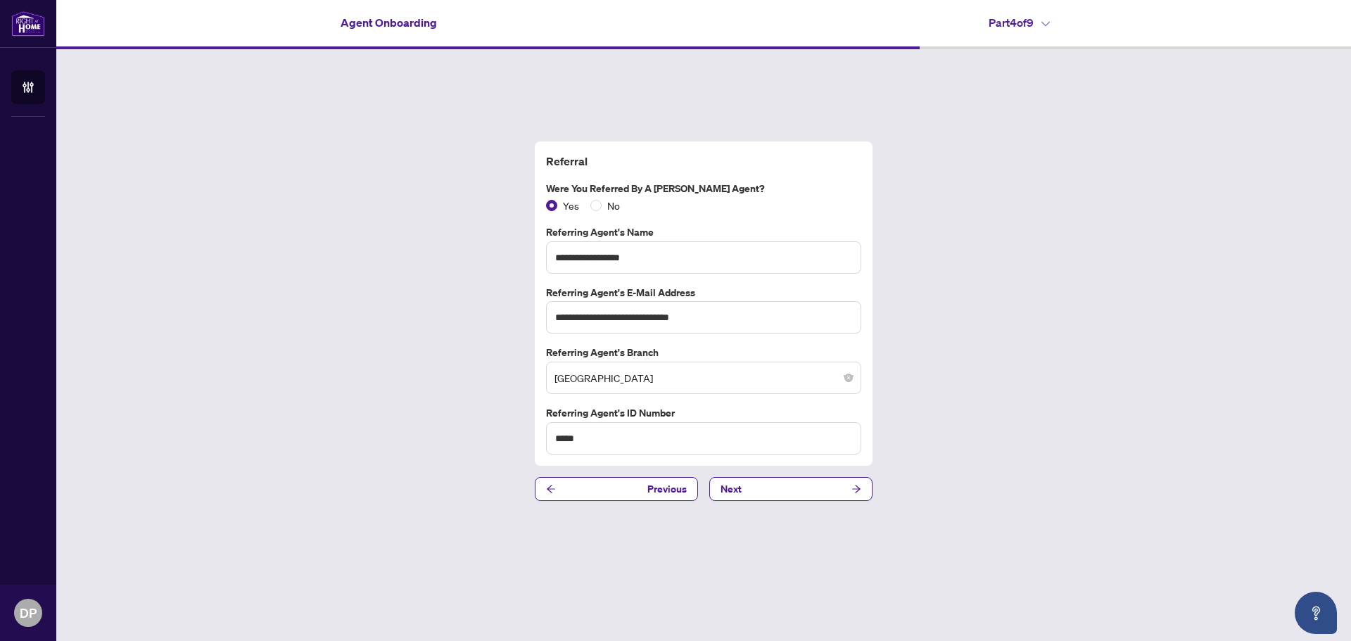
click at [773, 475] on div "**********" at bounding box center [703, 321] width 1295 height 544
click at [773, 485] on button "Next" at bounding box center [790, 489] width 163 height 24
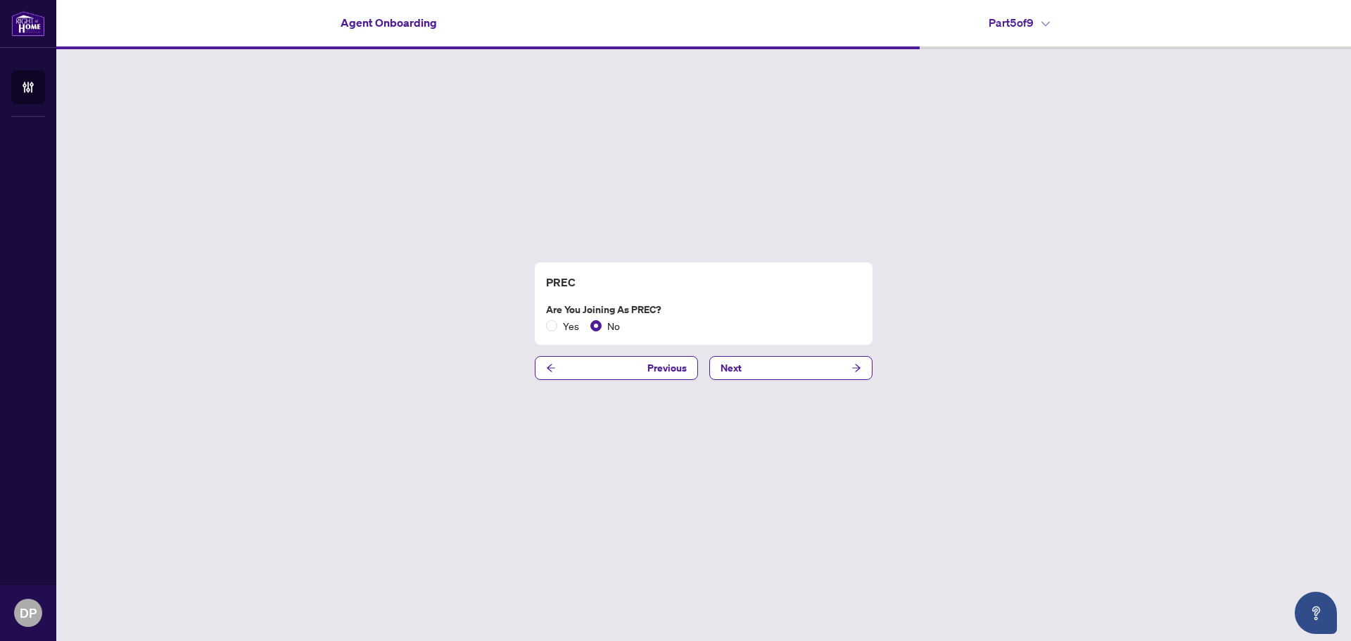
click at [780, 383] on div "PREC Are you joining as PREC? Yes No Previous Next" at bounding box center [703, 321] width 1295 height 544
click at [782, 377] on button "Next" at bounding box center [790, 368] width 163 height 24
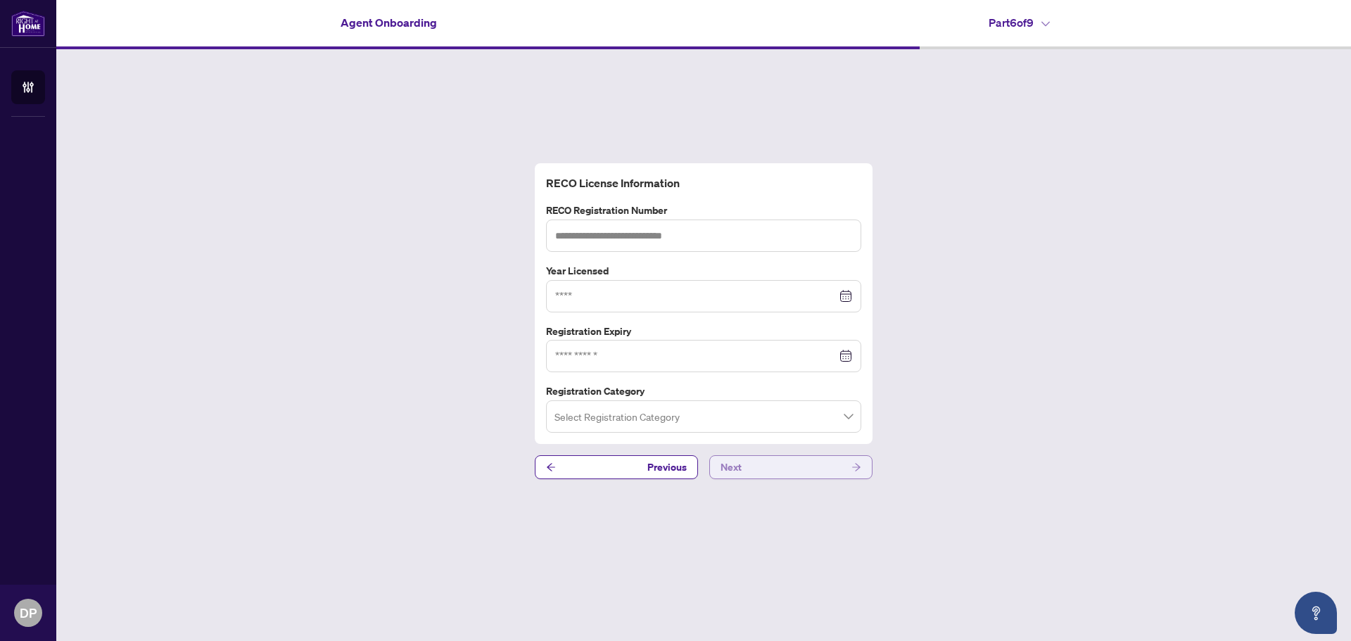
click at [770, 464] on button "Next" at bounding box center [790, 467] width 163 height 24
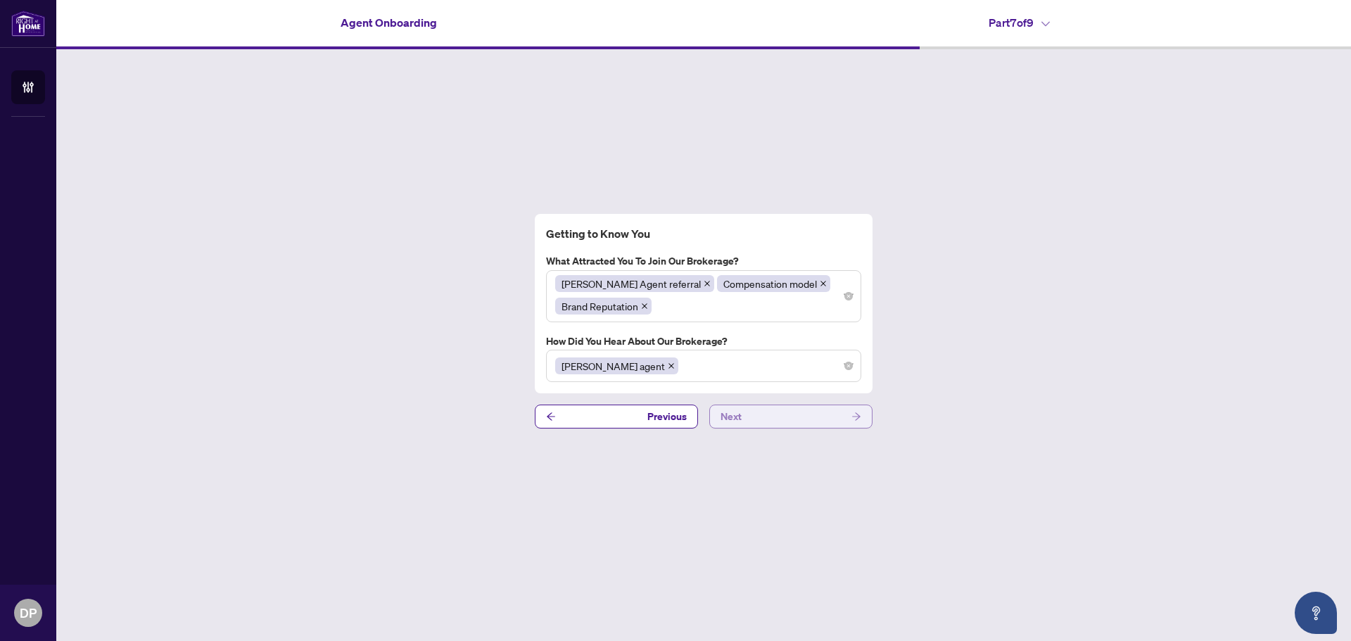
click at [774, 423] on button "Next" at bounding box center [790, 417] width 163 height 24
